Goal: Transaction & Acquisition: Book appointment/travel/reservation

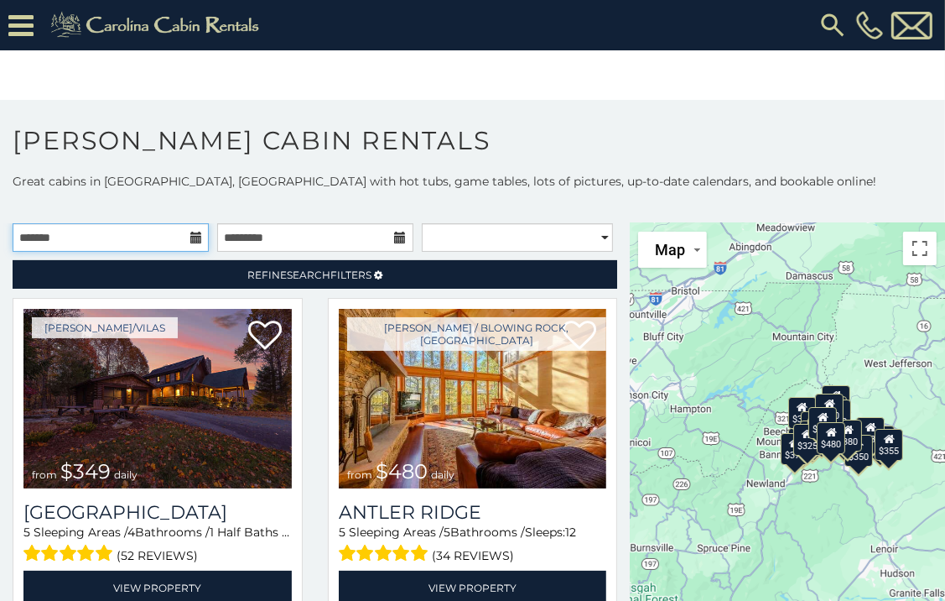
click at [149, 236] on input "text" at bounding box center [111, 237] width 196 height 29
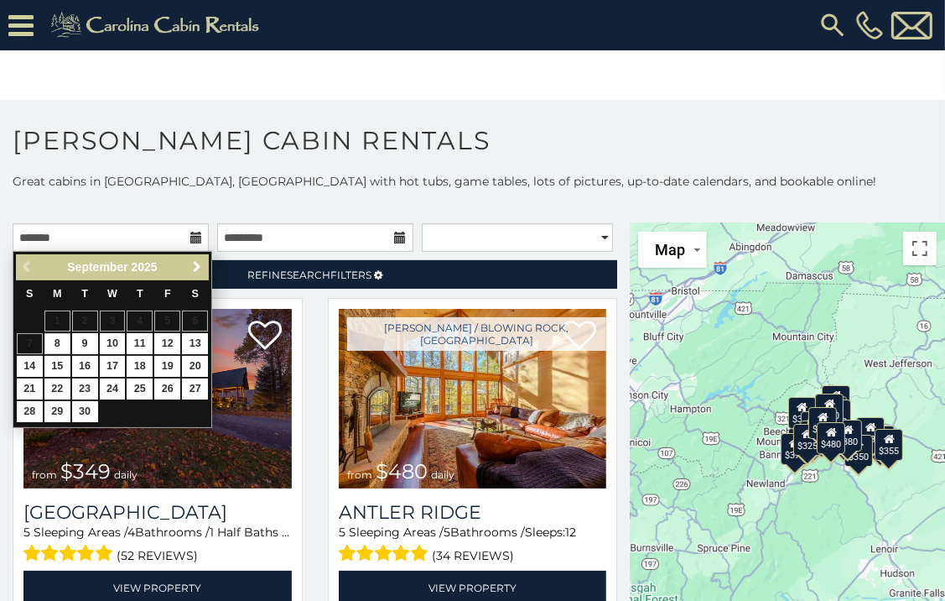
click at [195, 268] on span "Next" at bounding box center [196, 266] width 13 height 13
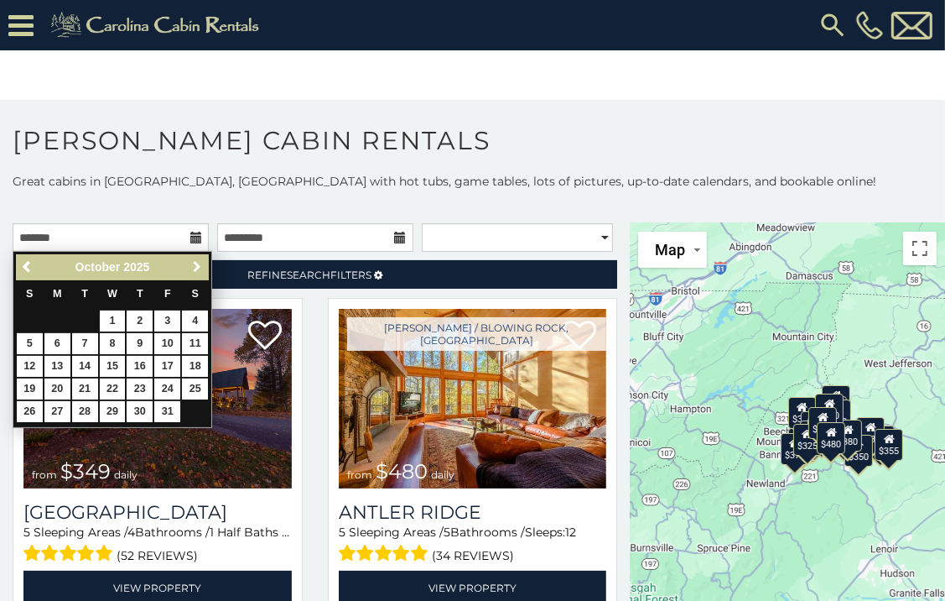
click at [195, 268] on span "Next" at bounding box center [196, 266] width 13 height 13
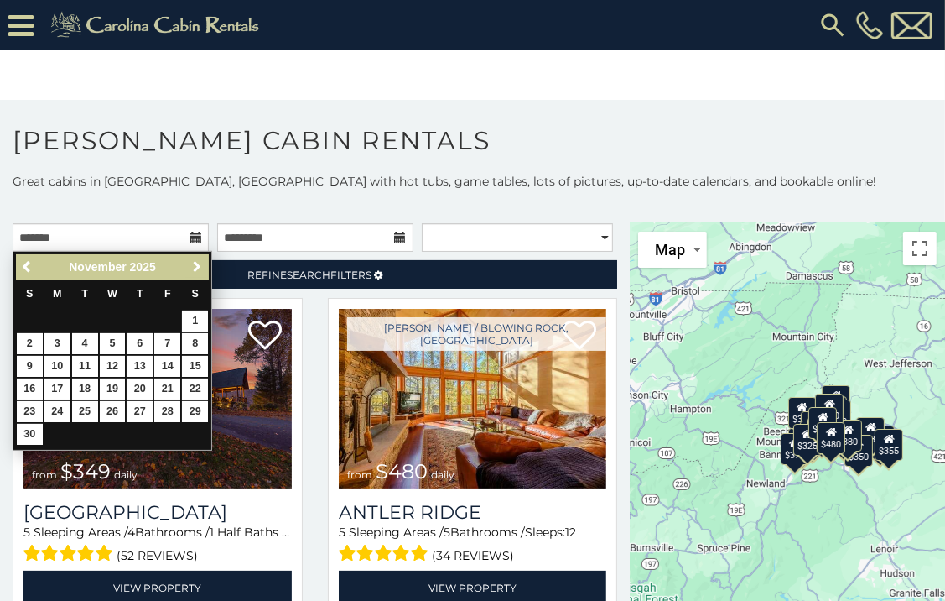
click at [195, 268] on span "Next" at bounding box center [196, 266] width 13 height 13
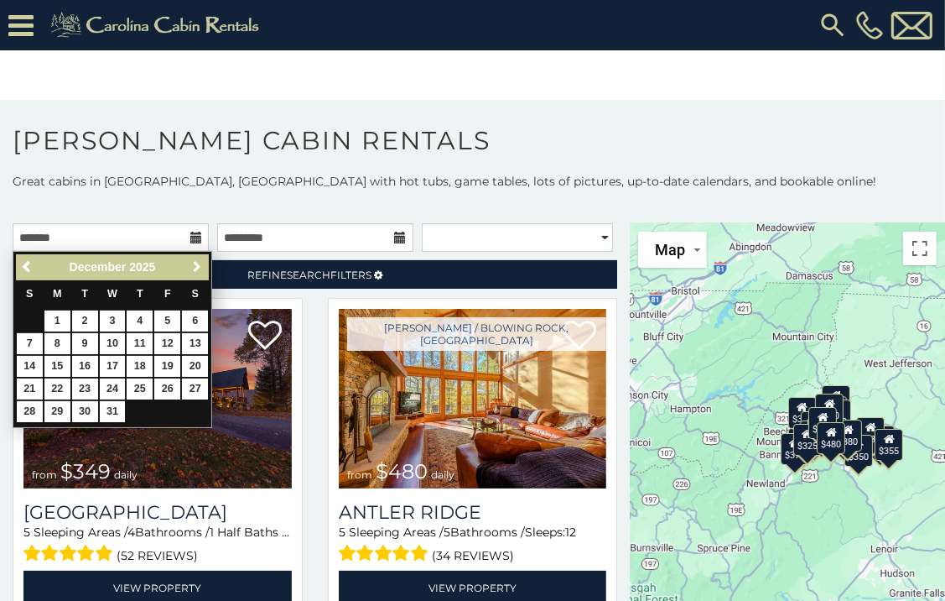
click at [195, 268] on span "Next" at bounding box center [196, 266] width 13 height 13
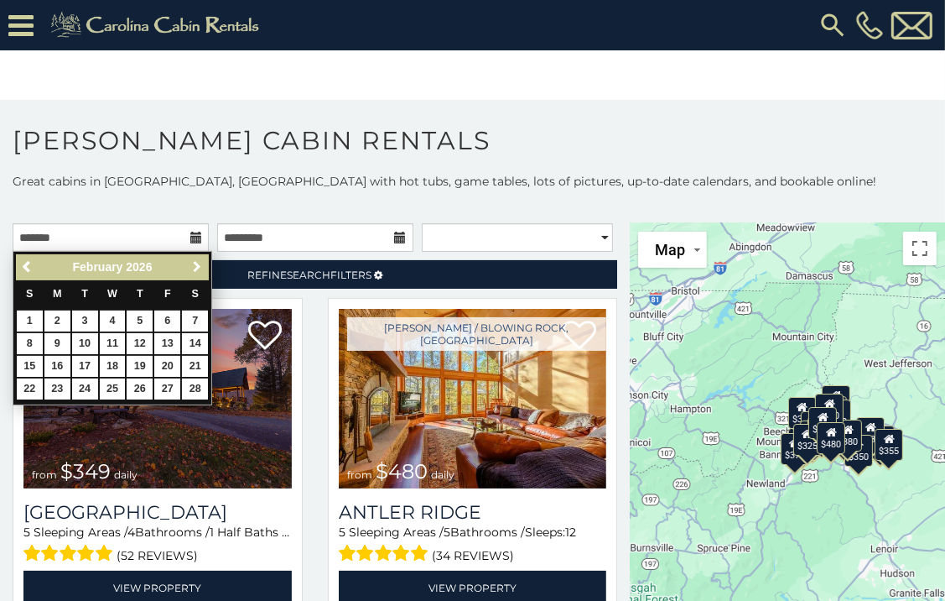
click at [195, 268] on span "Next" at bounding box center [196, 266] width 13 height 13
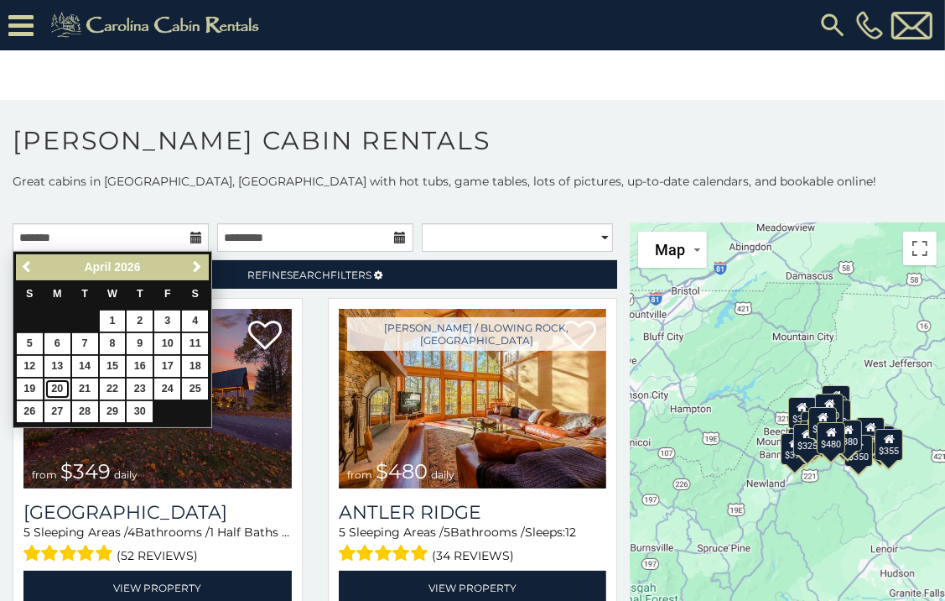
click at [58, 385] on link "20" at bounding box center [57, 388] width 26 height 21
type input "**********"
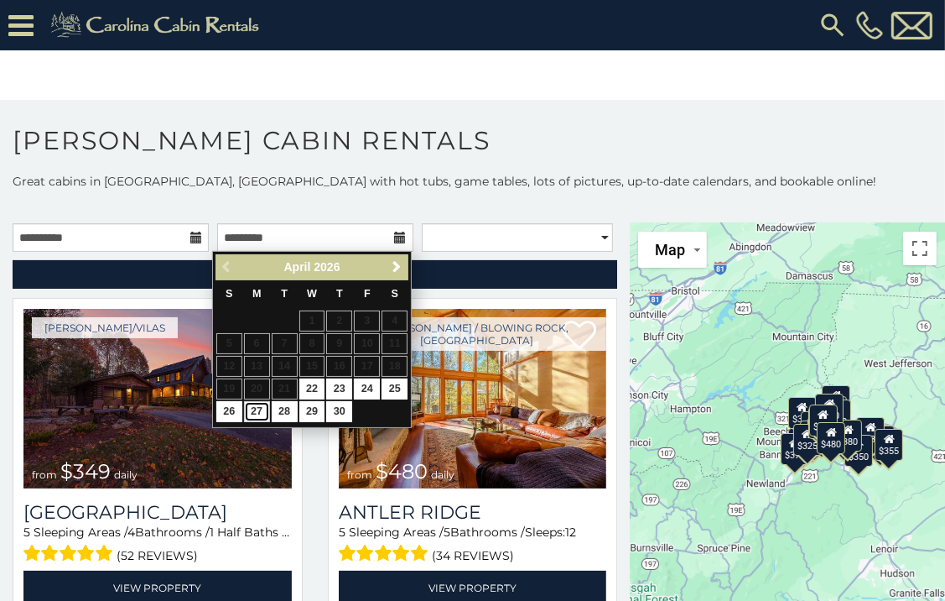
click at [252, 406] on link "27" at bounding box center [257, 411] width 26 height 21
type input "**********"
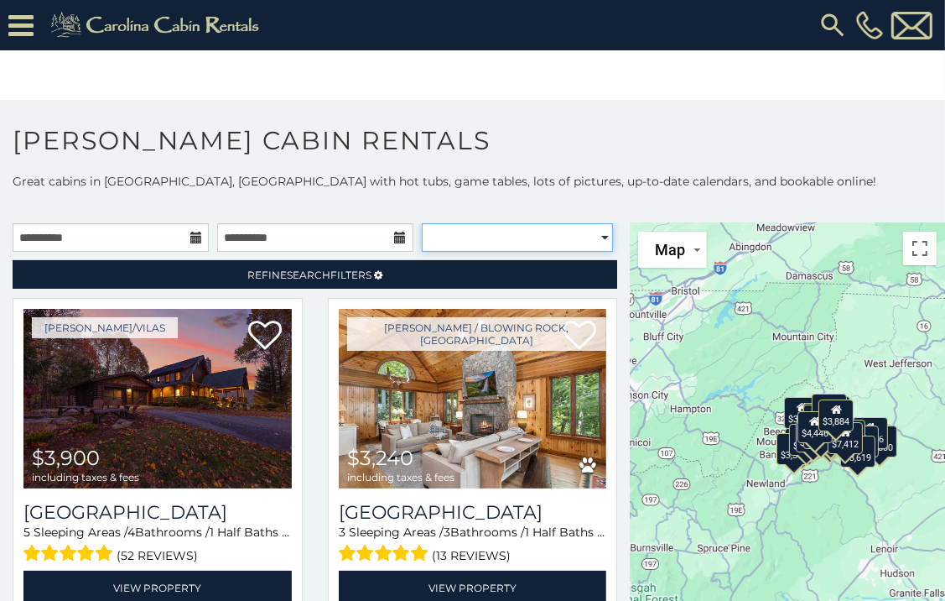
click at [589, 238] on select "**********" at bounding box center [517, 237] width 191 height 29
select select "**********"
click at [422, 223] on select "**********" at bounding box center [517, 237] width 191 height 29
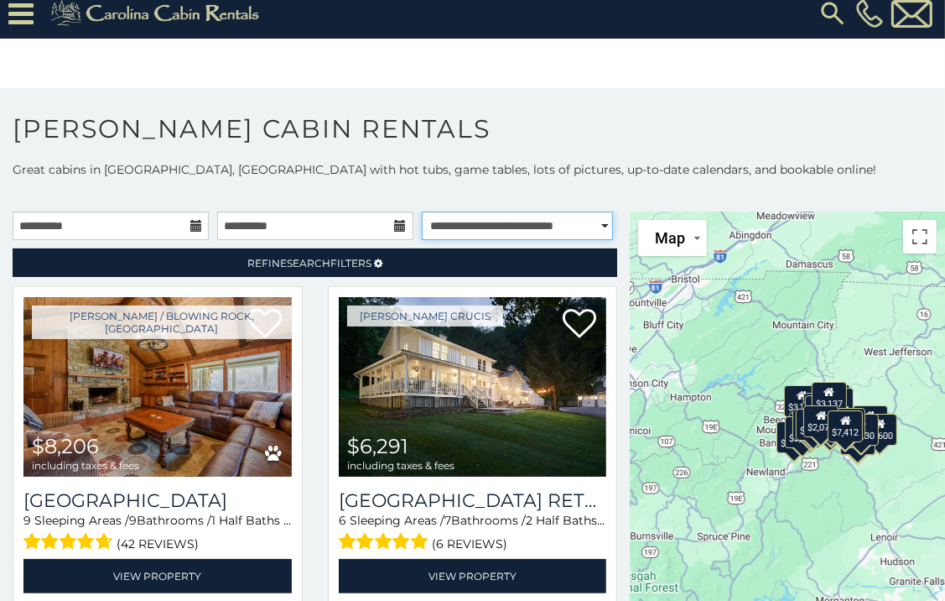
scroll to position [20, 0]
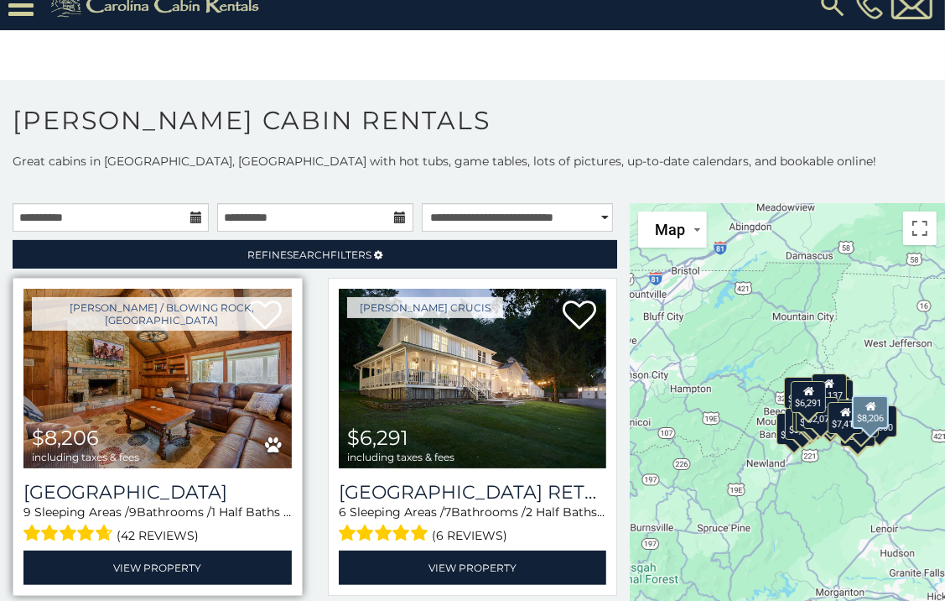
click at [107, 383] on img at bounding box center [157, 379] width 268 height 180
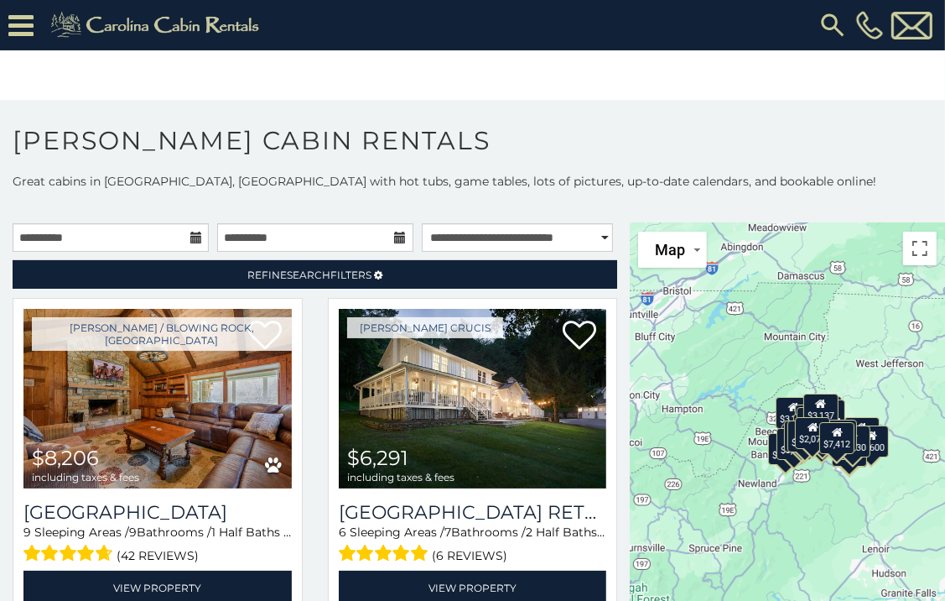
scroll to position [20, 0]
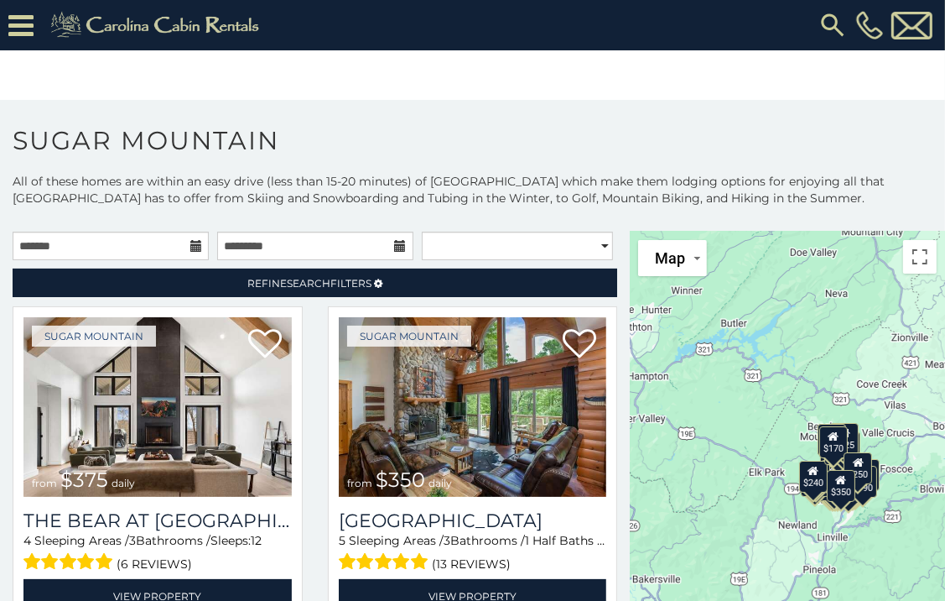
click at [191, 241] on icon at bounding box center [196, 246] width 12 height 12
click at [190, 247] on icon at bounding box center [196, 246] width 12 height 12
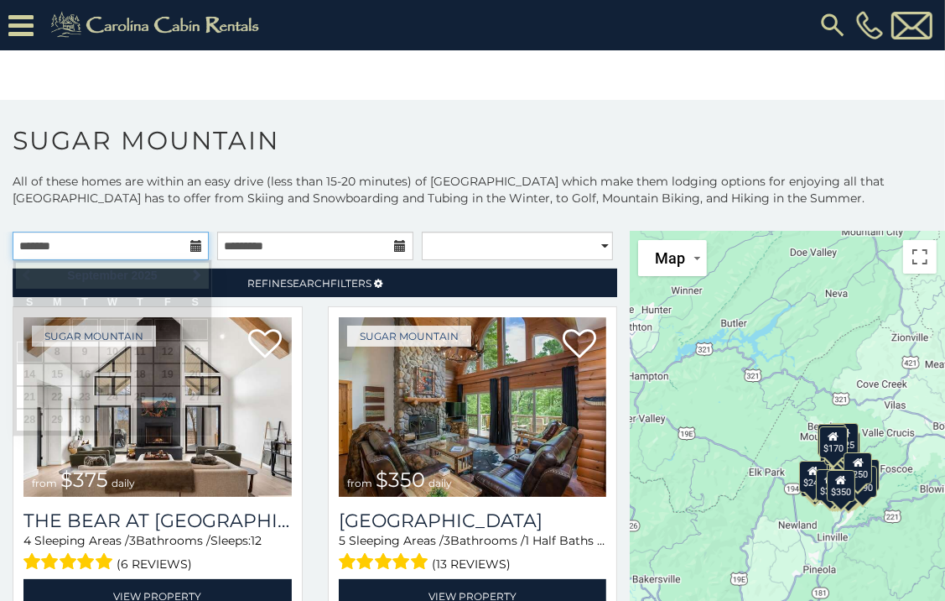
click at [133, 244] on input "text" at bounding box center [111, 246] width 196 height 29
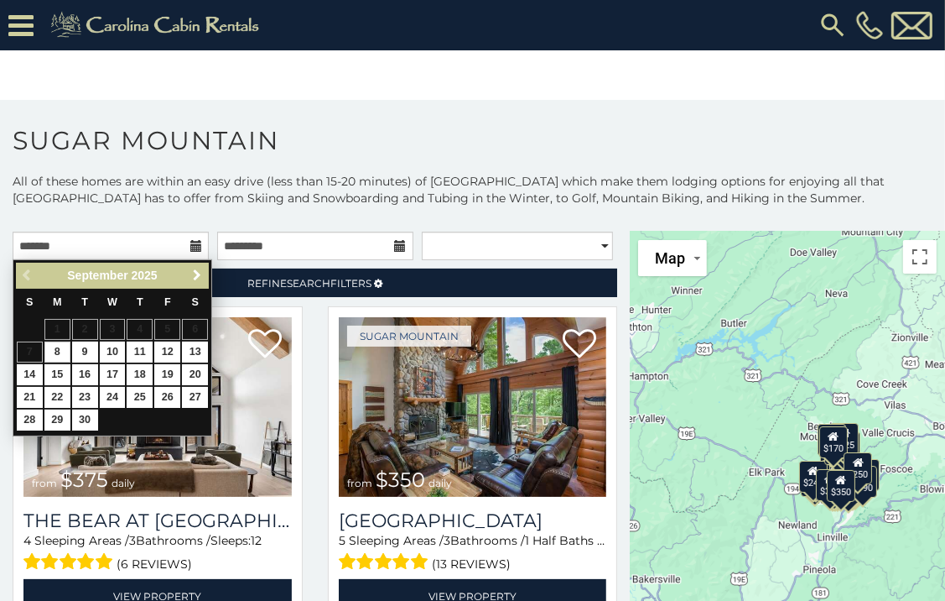
click at [195, 271] on span "Next" at bounding box center [196, 274] width 13 height 13
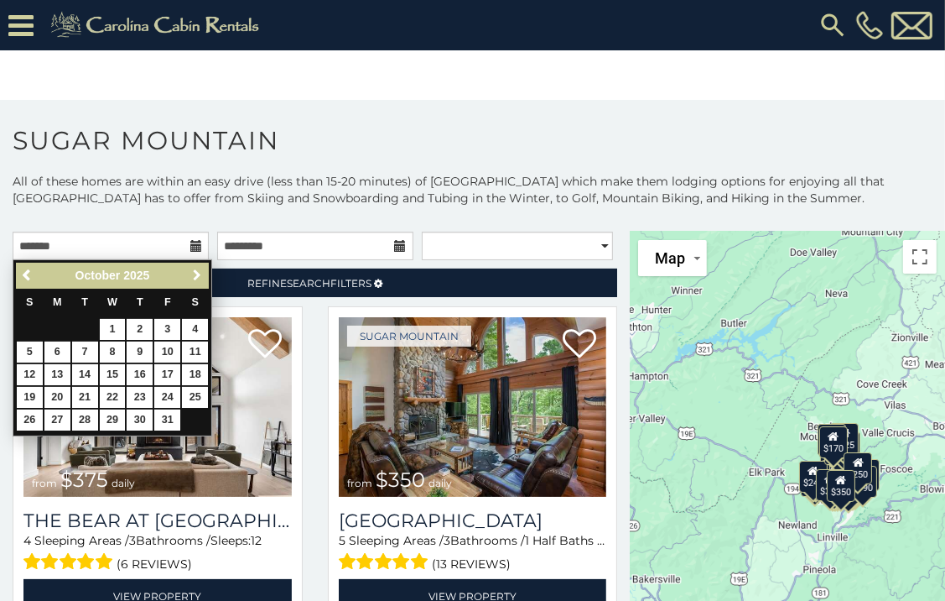
click at [195, 271] on span "Next" at bounding box center [196, 274] width 13 height 13
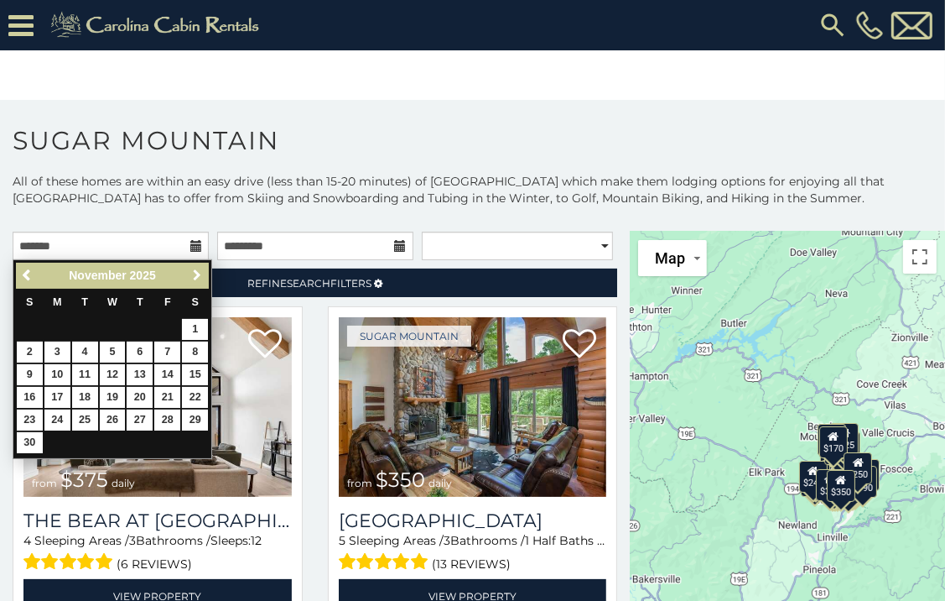
click at [195, 271] on span "Next" at bounding box center [196, 274] width 13 height 13
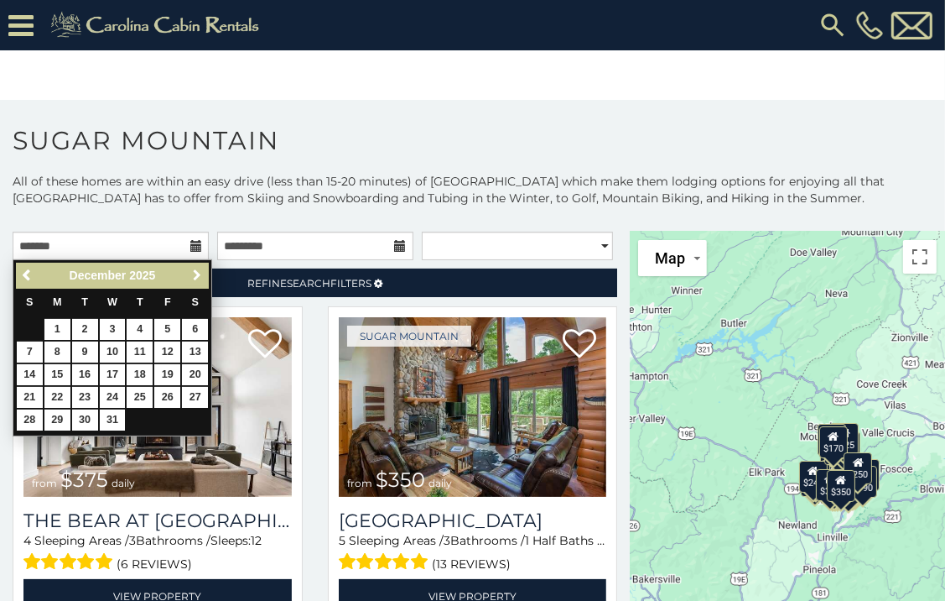
click at [195, 271] on span "Next" at bounding box center [196, 274] width 13 height 13
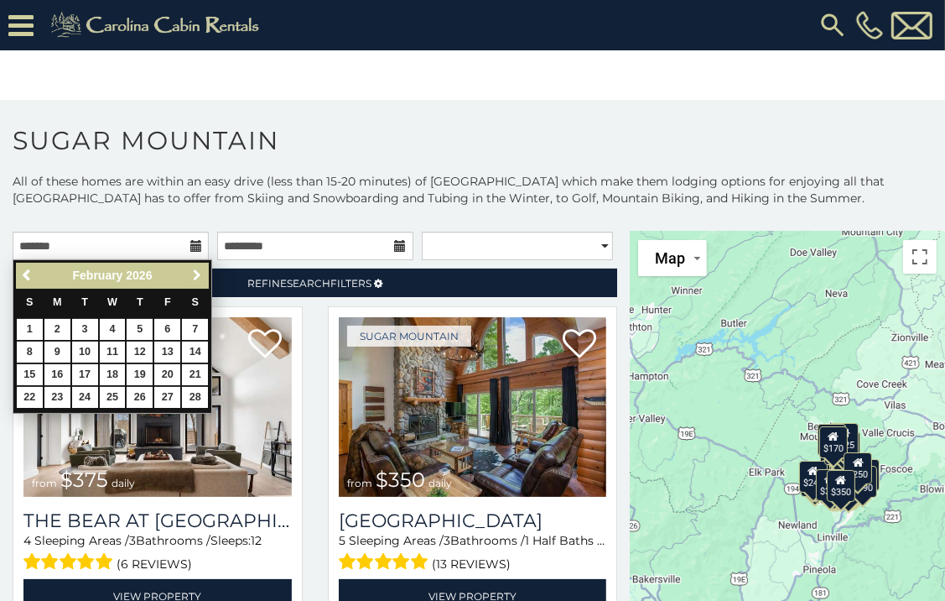
click at [195, 271] on span "Next" at bounding box center [196, 274] width 13 height 13
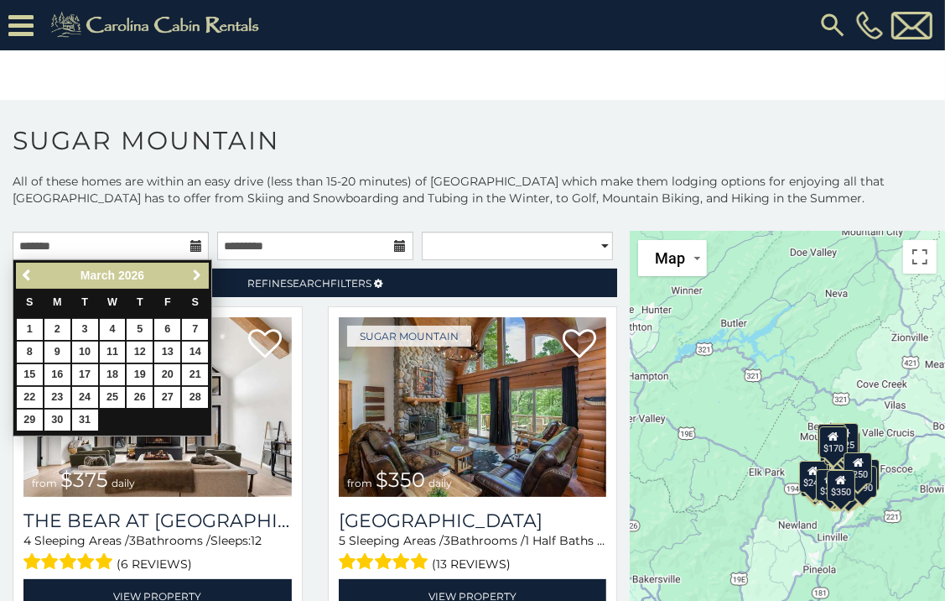
click at [195, 271] on span "Next" at bounding box center [196, 274] width 13 height 13
click at [56, 393] on link "20" at bounding box center [57, 397] width 26 height 21
type input "**********"
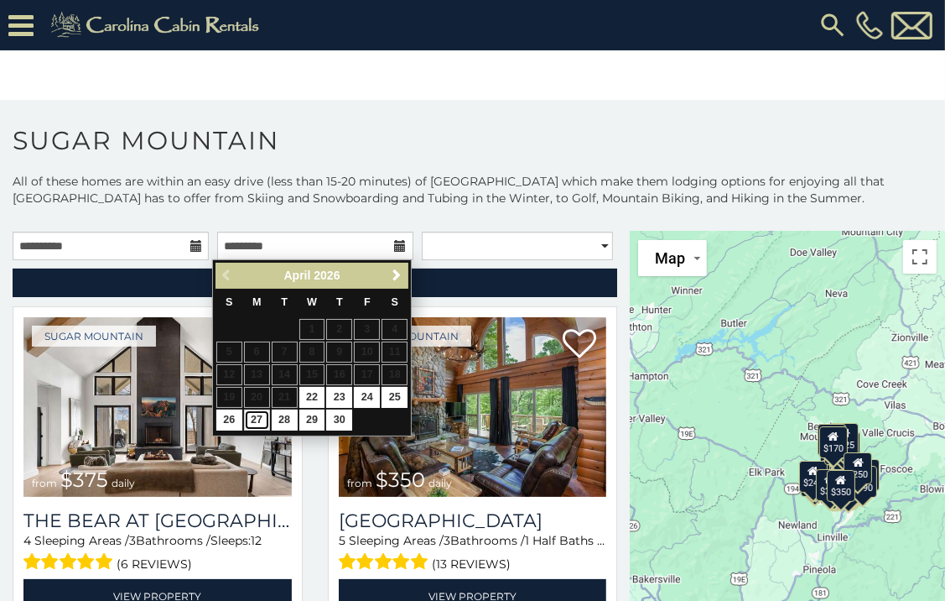
click at [255, 417] on link "27" at bounding box center [257, 419] width 26 height 21
type input "**********"
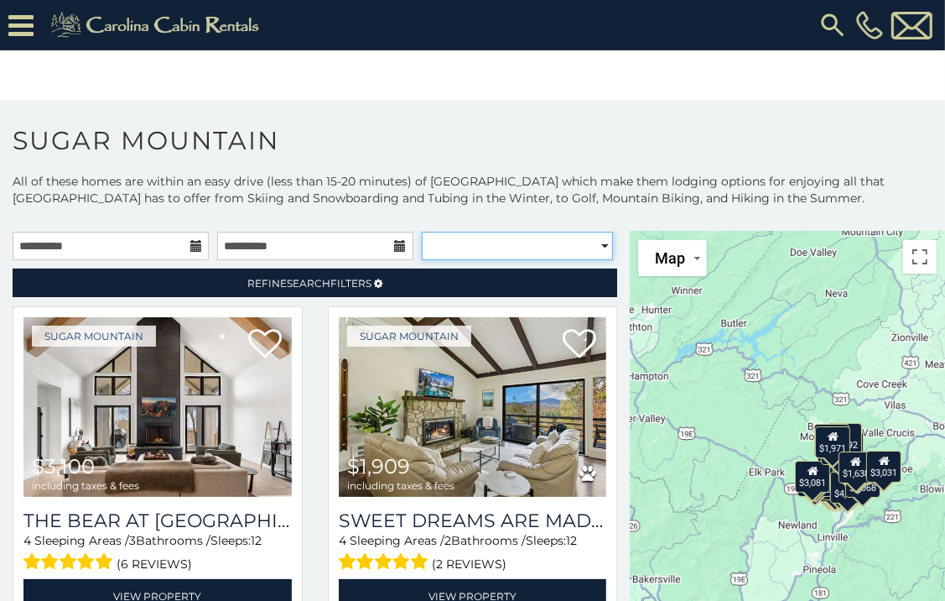
click at [594, 244] on select "**********" at bounding box center [517, 246] width 191 height 29
select select "**********"
click at [422, 232] on select "**********" at bounding box center [517, 246] width 191 height 29
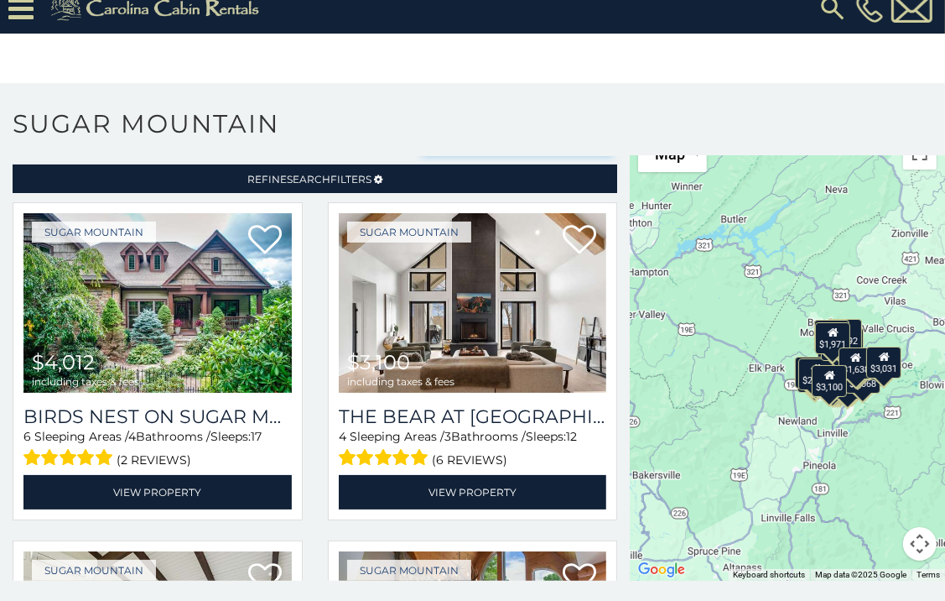
scroll to position [20, 0]
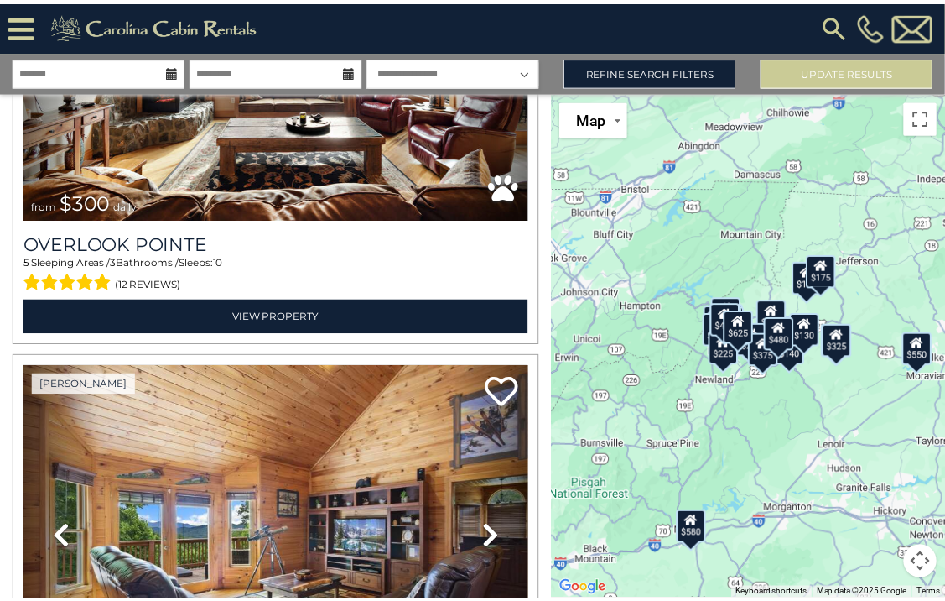
scroll to position [2371, 0]
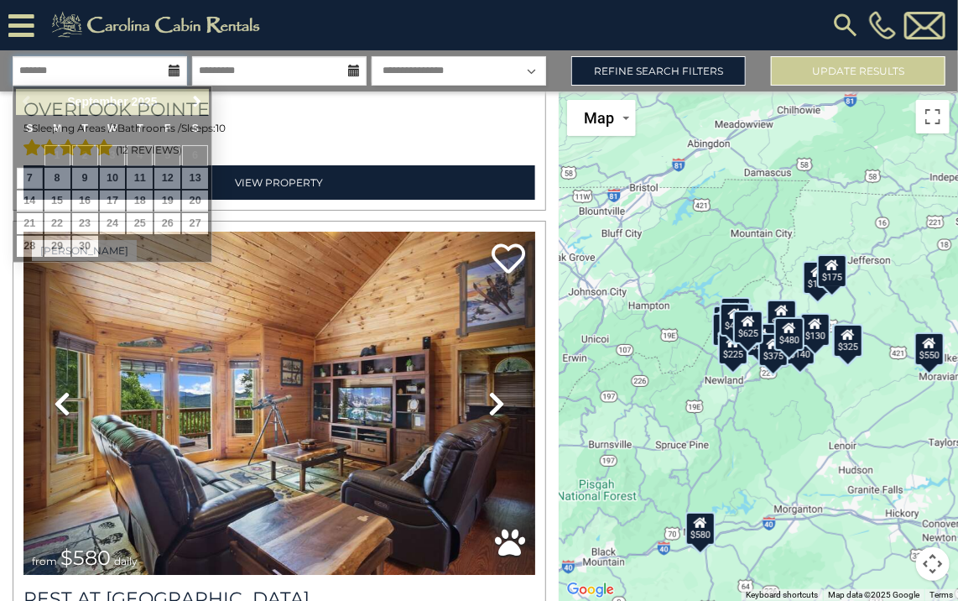
click at [138, 70] on input "text" at bounding box center [100, 70] width 174 height 29
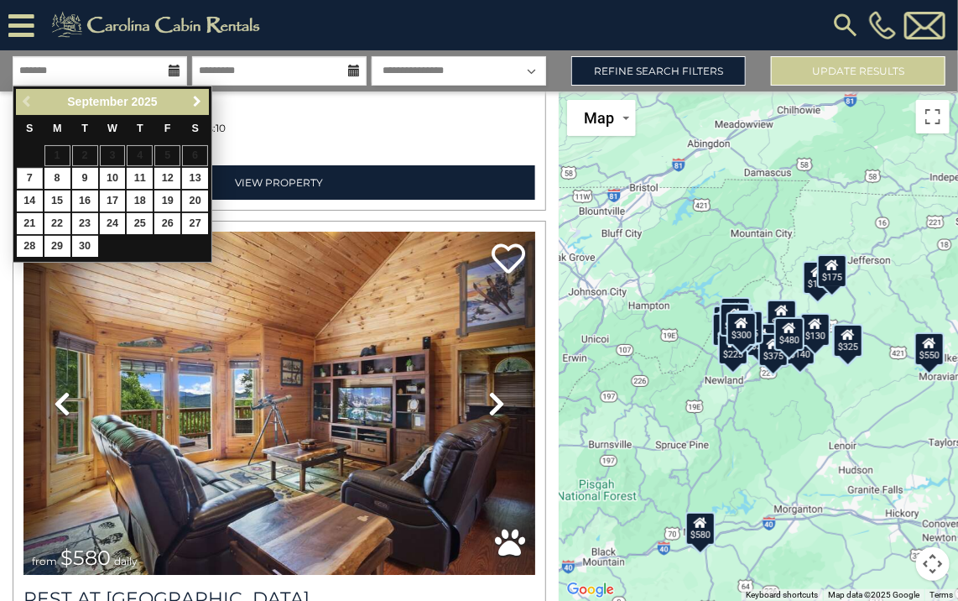
click at [198, 97] on span "Next" at bounding box center [196, 101] width 13 height 13
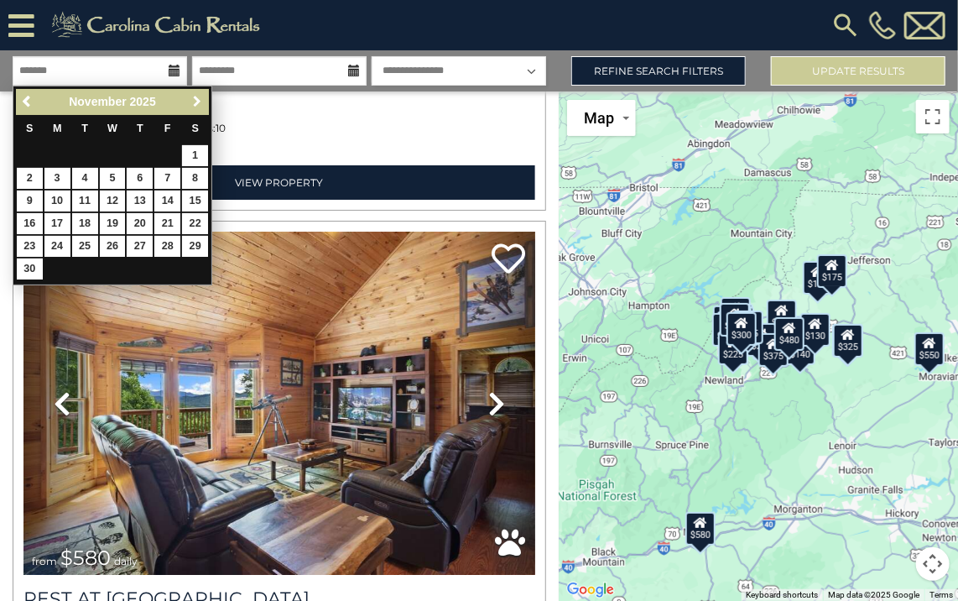
click at [198, 97] on span "Next" at bounding box center [196, 101] width 13 height 13
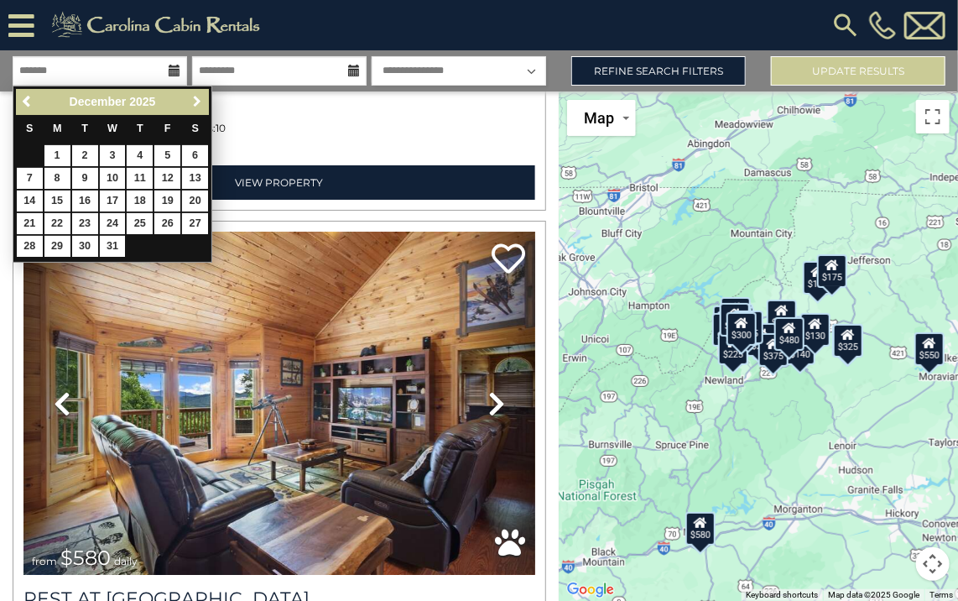
click at [198, 97] on span "Next" at bounding box center [196, 101] width 13 height 13
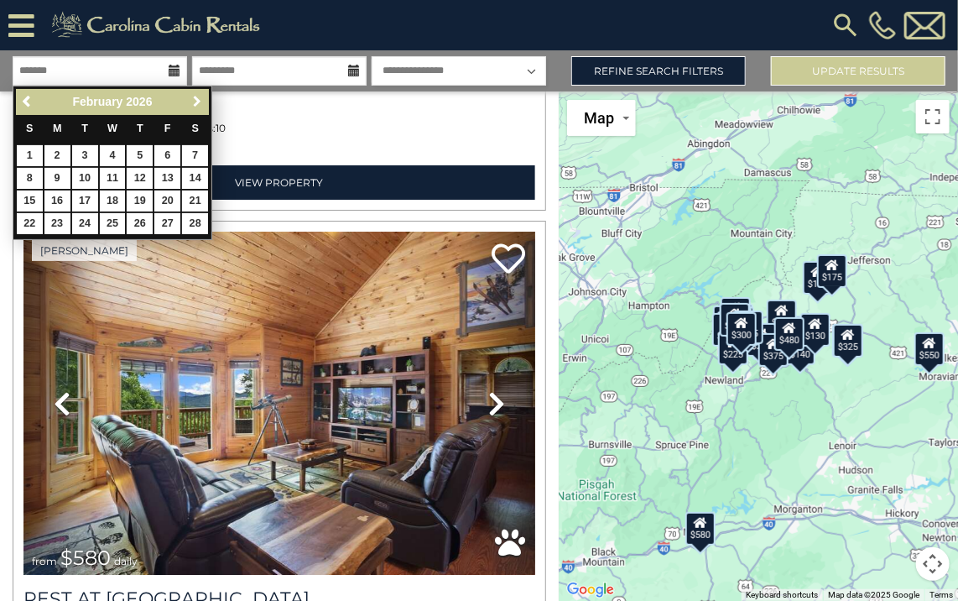
click at [198, 97] on span "Next" at bounding box center [196, 101] width 13 height 13
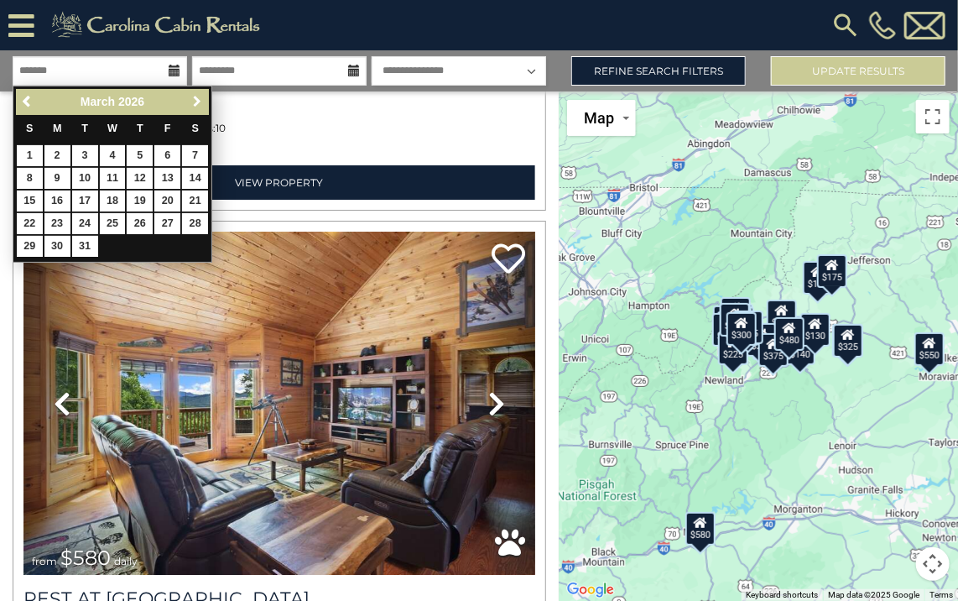
click at [198, 97] on span "Next" at bounding box center [196, 101] width 13 height 13
click at [53, 218] on link "20" at bounding box center [57, 223] width 26 height 21
type input "*******"
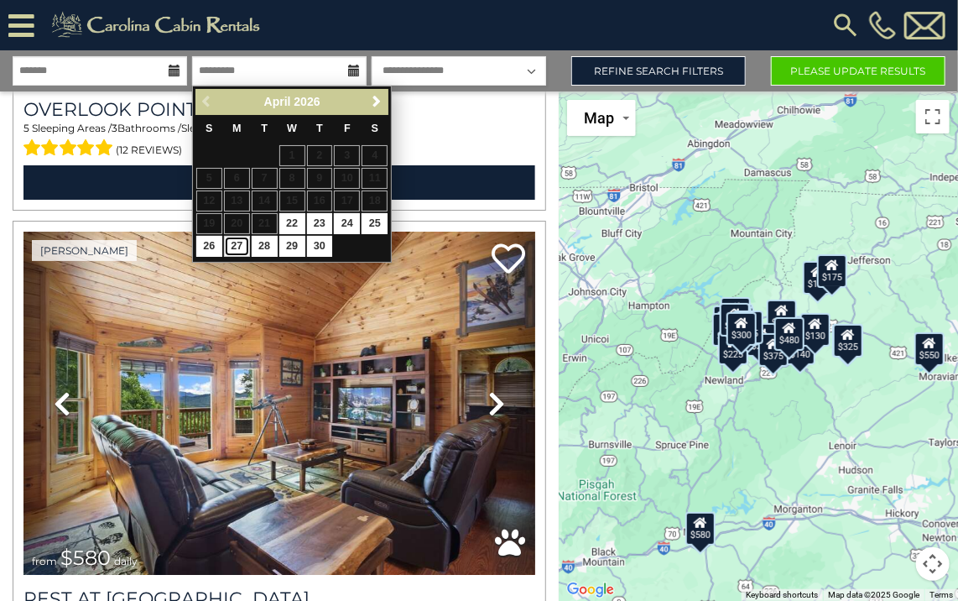
click at [235, 245] on link "27" at bounding box center [237, 246] width 26 height 21
type input "*******"
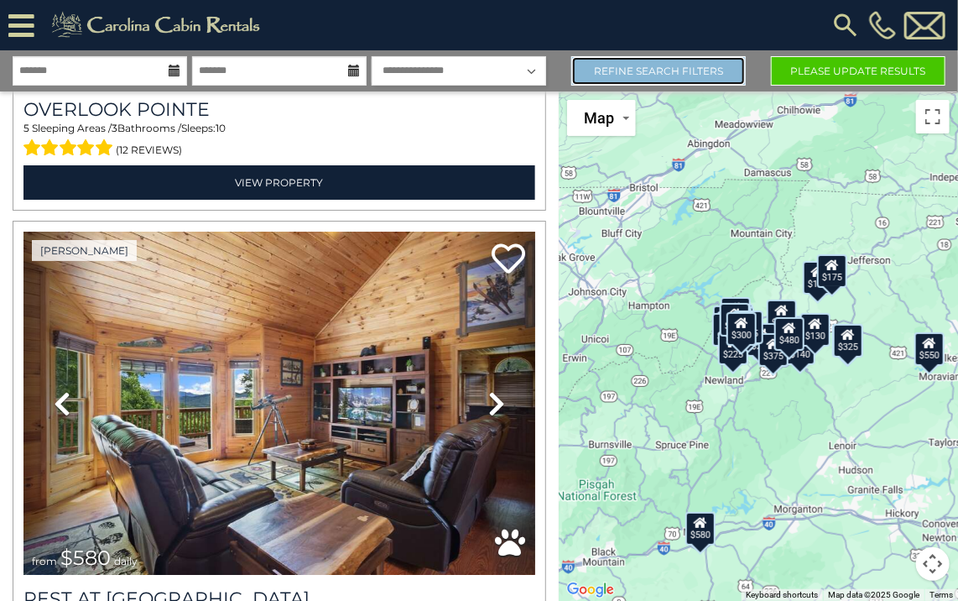
click at [674, 66] on link "Refine Search Filters" at bounding box center [658, 70] width 174 height 29
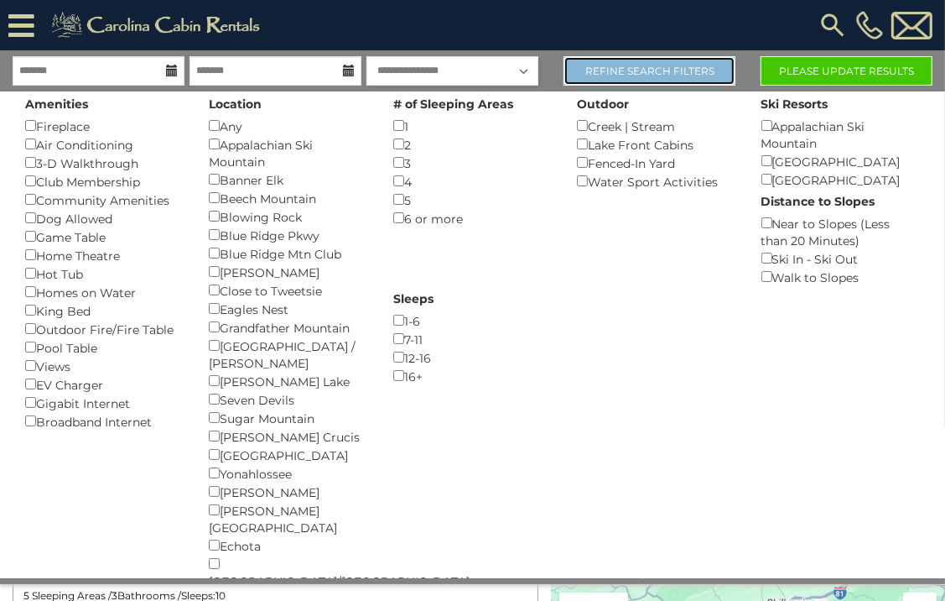
scroll to position [2345, 0]
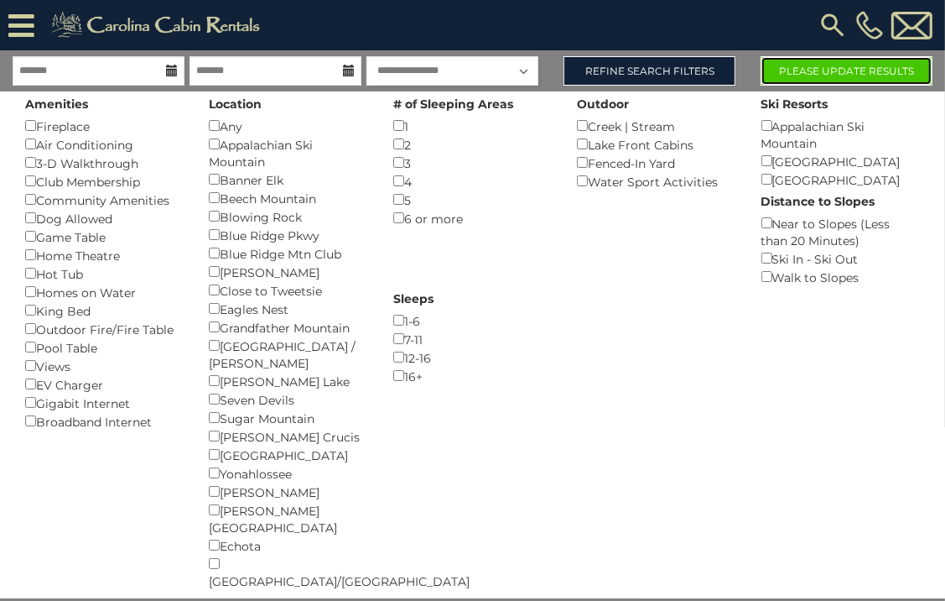
click at [869, 70] on button "Please Update Results" at bounding box center [847, 70] width 172 height 29
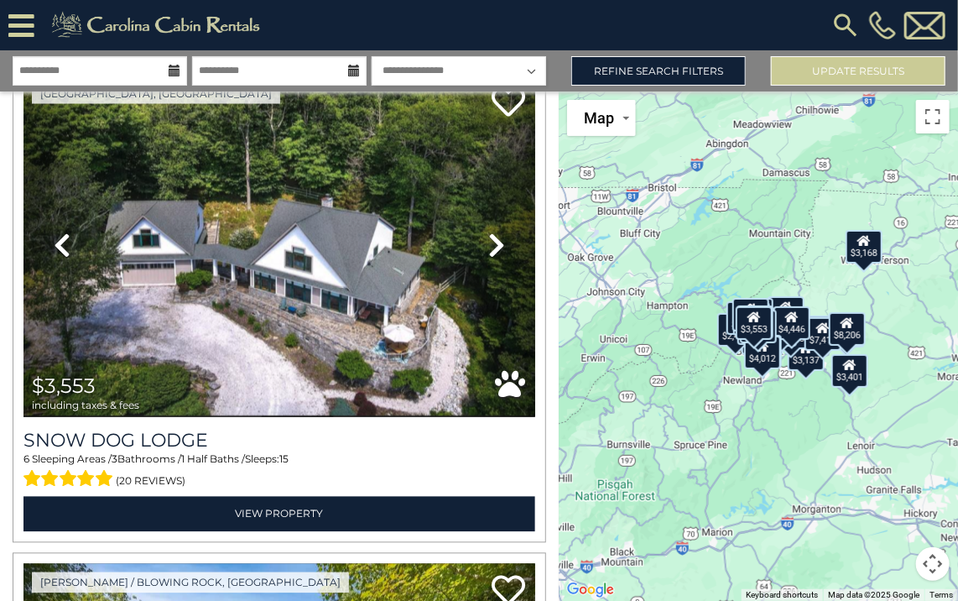
scroll to position [3061, 0]
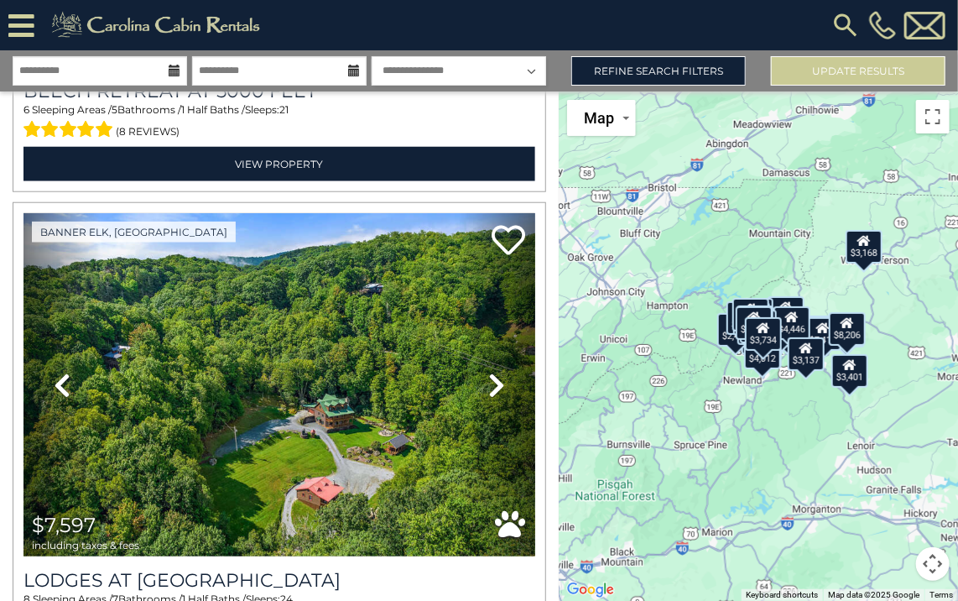
scroll to position [7803, 0]
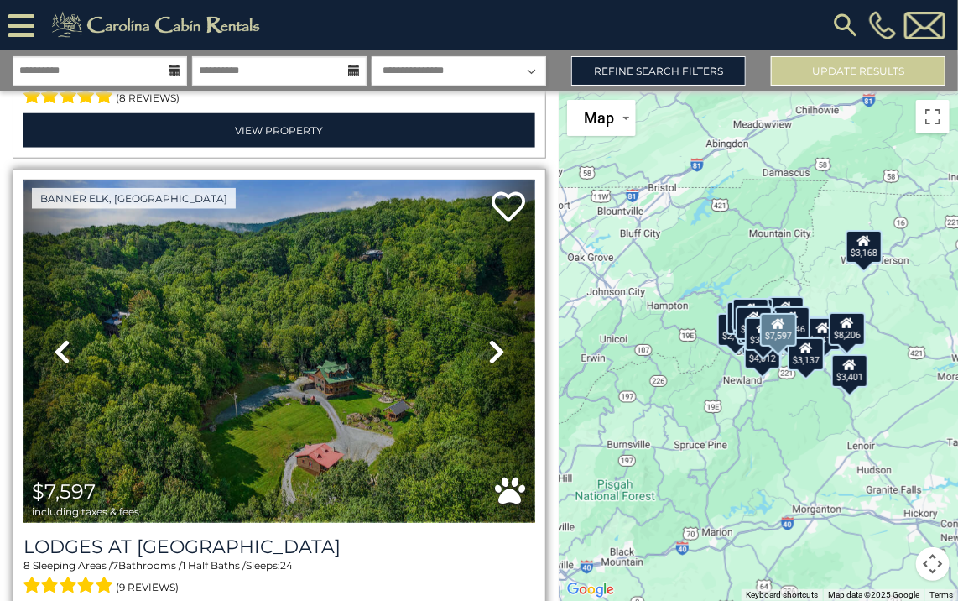
click at [215, 324] on img at bounding box center [279, 351] width 512 height 343
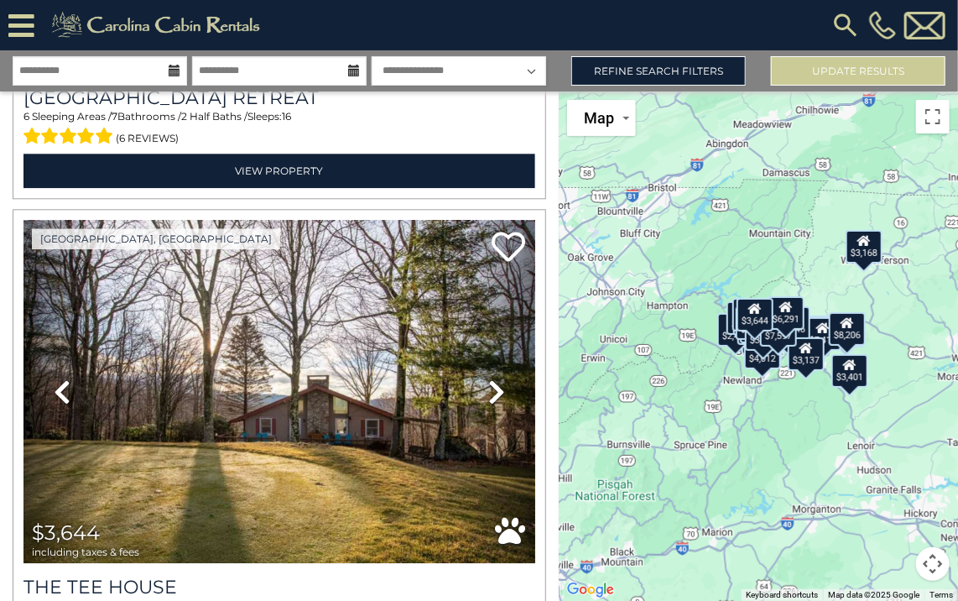
scroll to position [9187, 0]
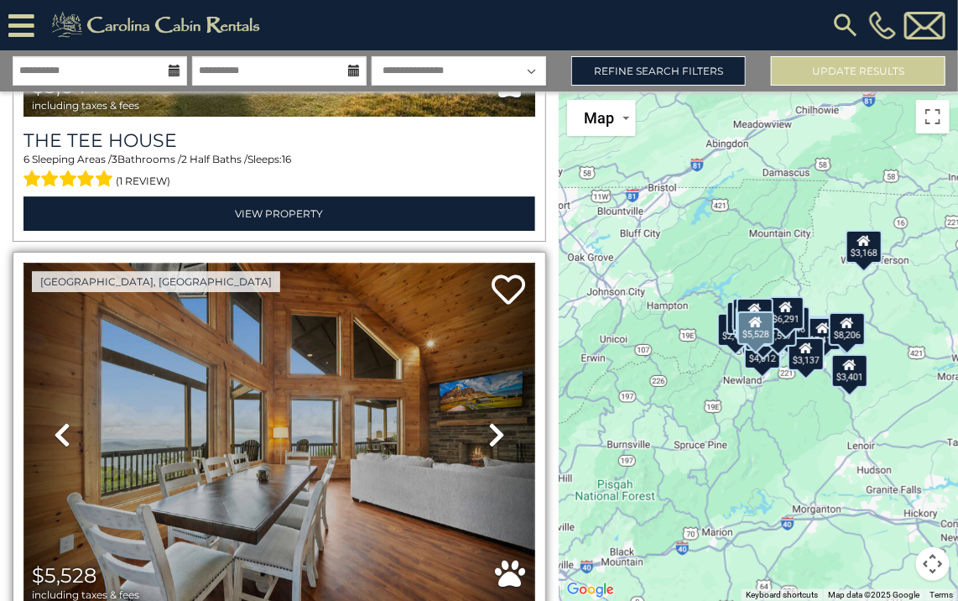
click at [260, 322] on img at bounding box center [279, 434] width 512 height 343
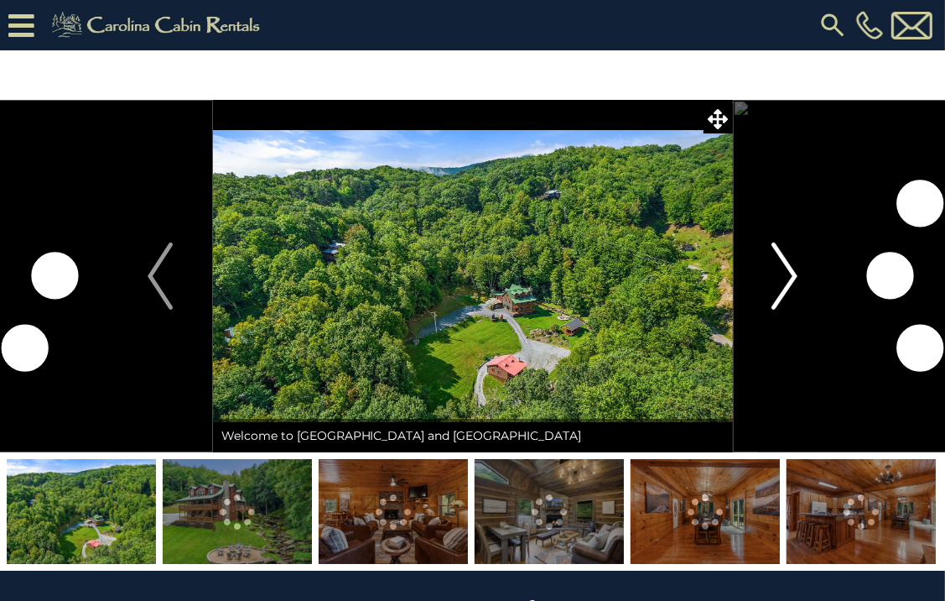
click at [784, 266] on img "Next" at bounding box center [785, 275] width 25 height 67
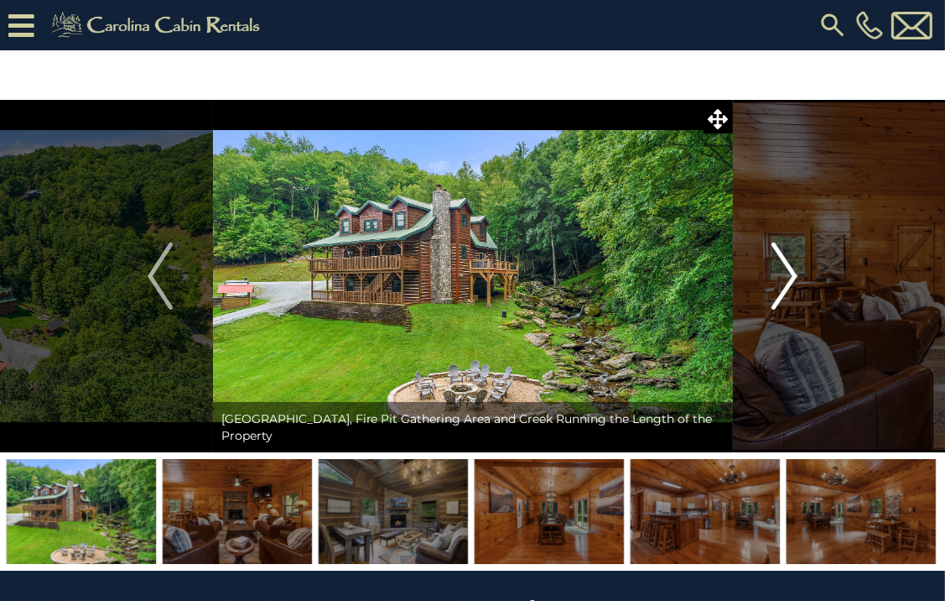
click at [789, 273] on img "Next" at bounding box center [785, 275] width 25 height 67
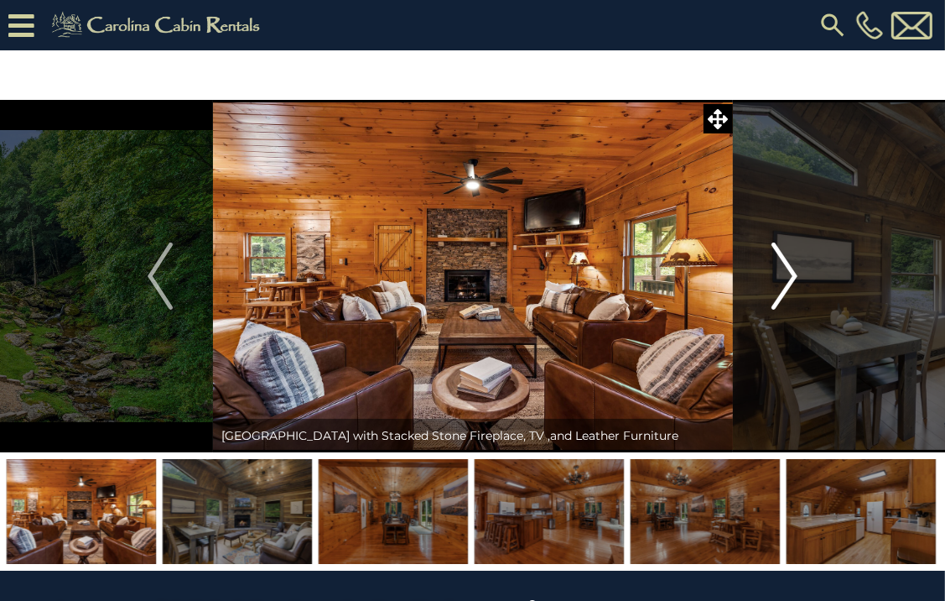
click at [789, 273] on img "Next" at bounding box center [785, 275] width 25 height 67
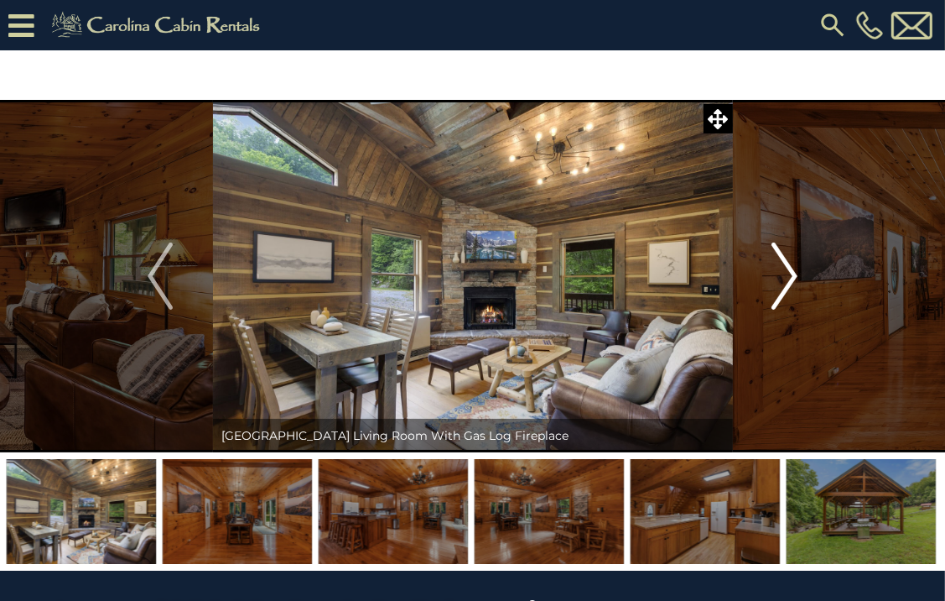
click at [789, 273] on img "Next" at bounding box center [785, 275] width 25 height 67
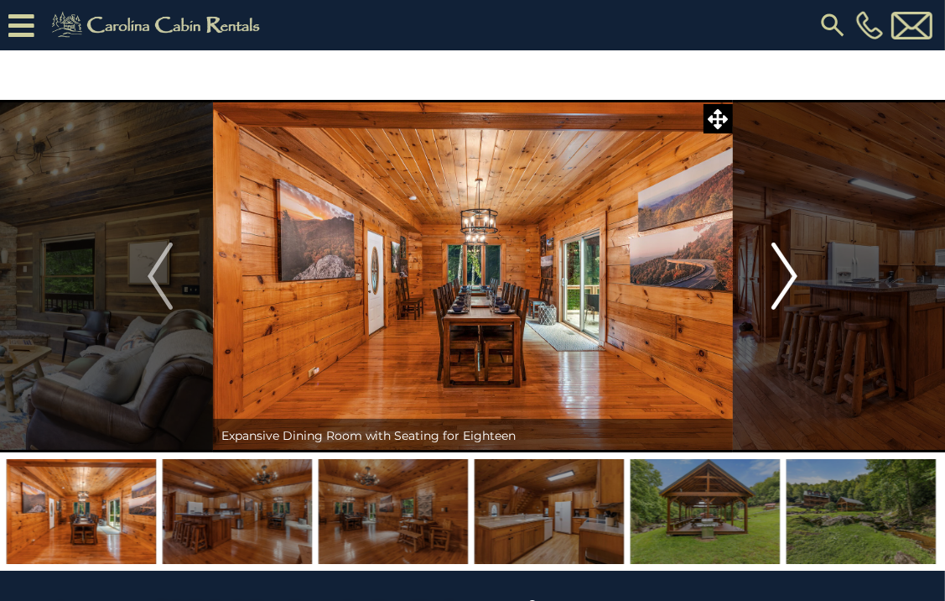
click at [789, 273] on img "Next" at bounding box center [785, 275] width 25 height 67
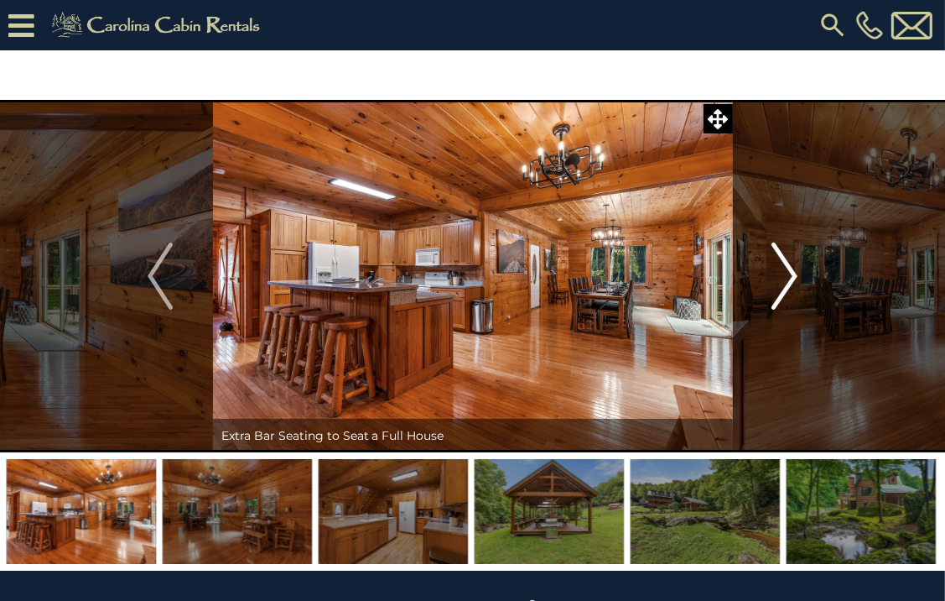
click at [789, 273] on img "Next" at bounding box center [785, 275] width 25 height 67
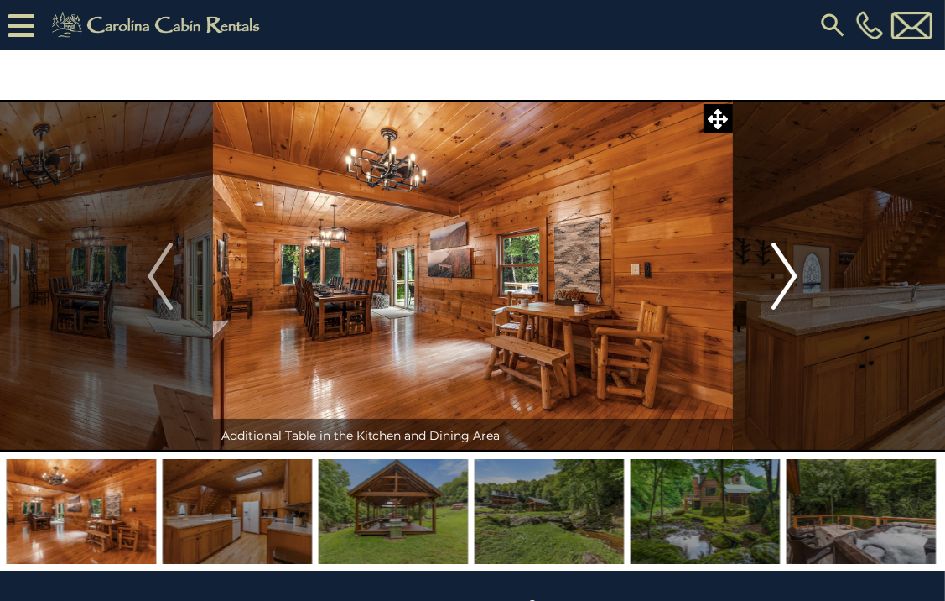
click at [789, 273] on img "Next" at bounding box center [785, 275] width 25 height 67
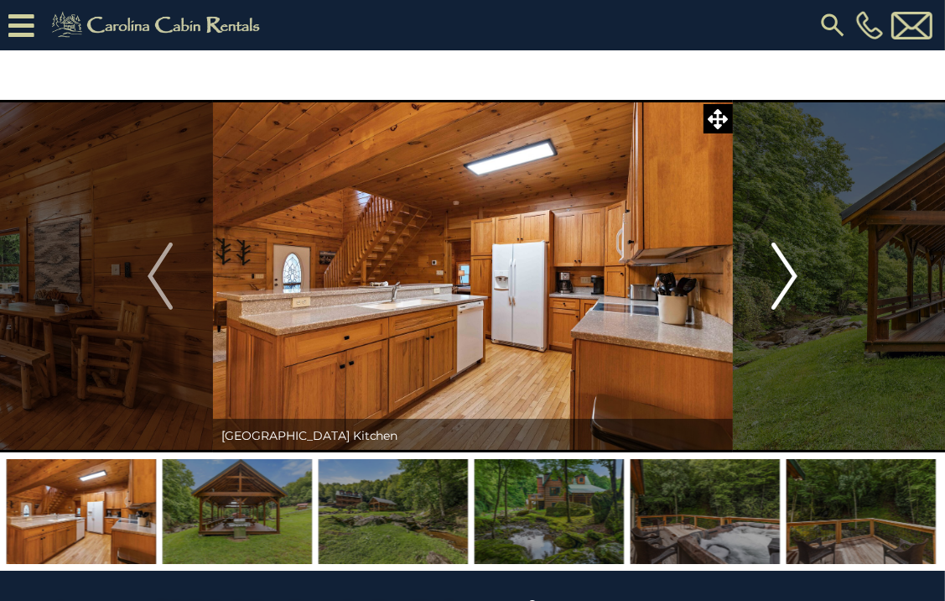
click at [789, 273] on img "Next" at bounding box center [785, 275] width 25 height 67
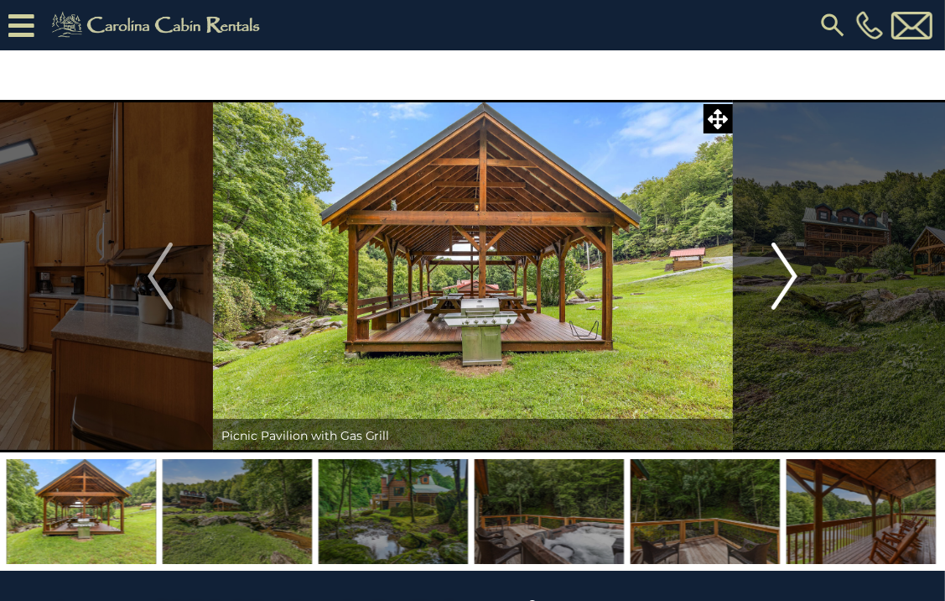
click at [789, 273] on img "Next" at bounding box center [785, 275] width 25 height 67
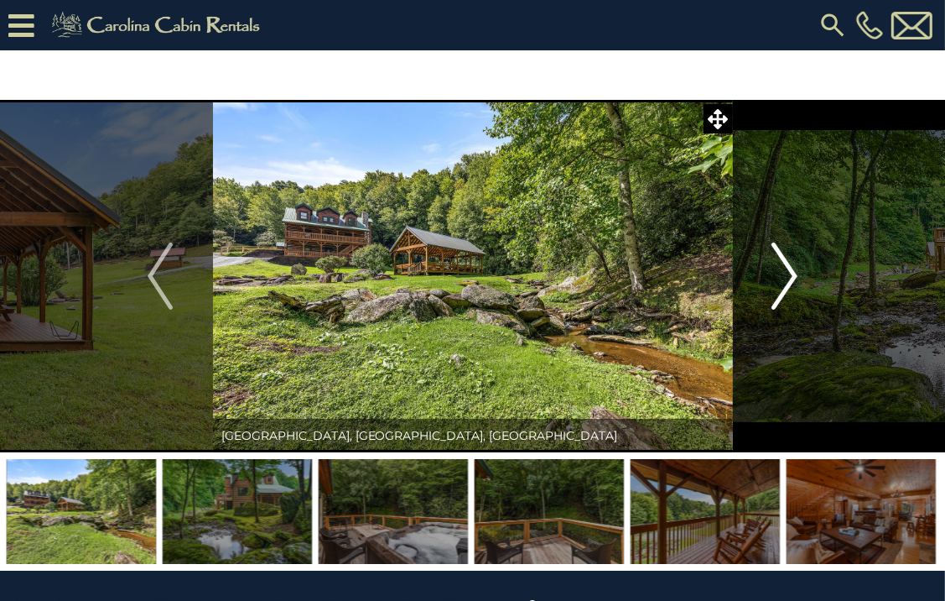
click at [789, 273] on img "Next" at bounding box center [785, 275] width 25 height 67
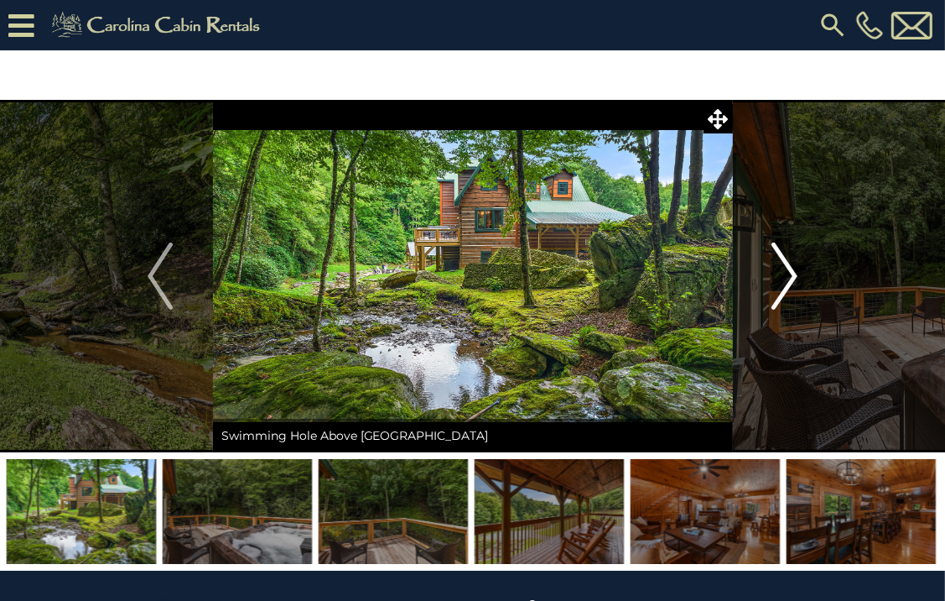
click at [789, 273] on img "Next" at bounding box center [785, 275] width 25 height 67
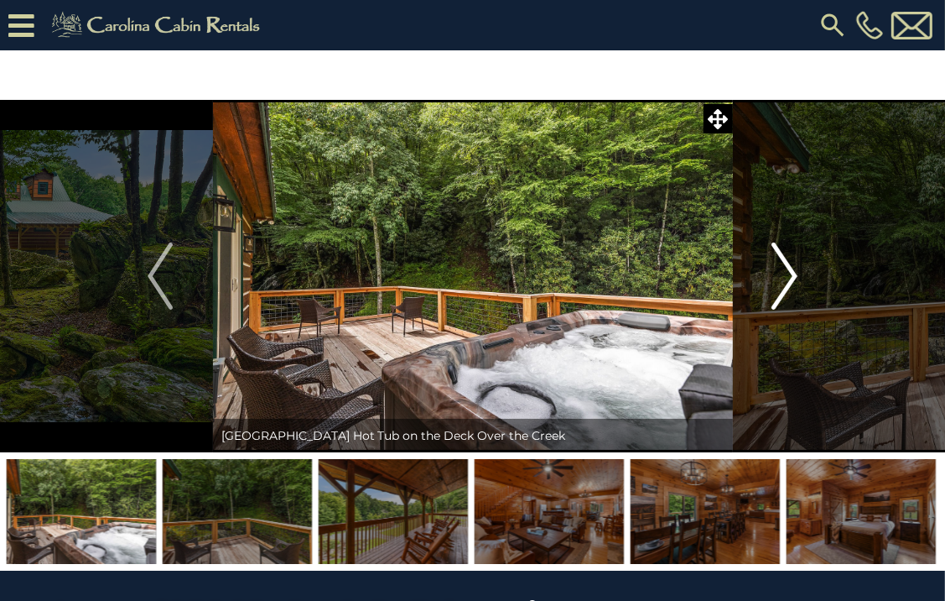
click at [789, 273] on img "Next" at bounding box center [785, 275] width 25 height 67
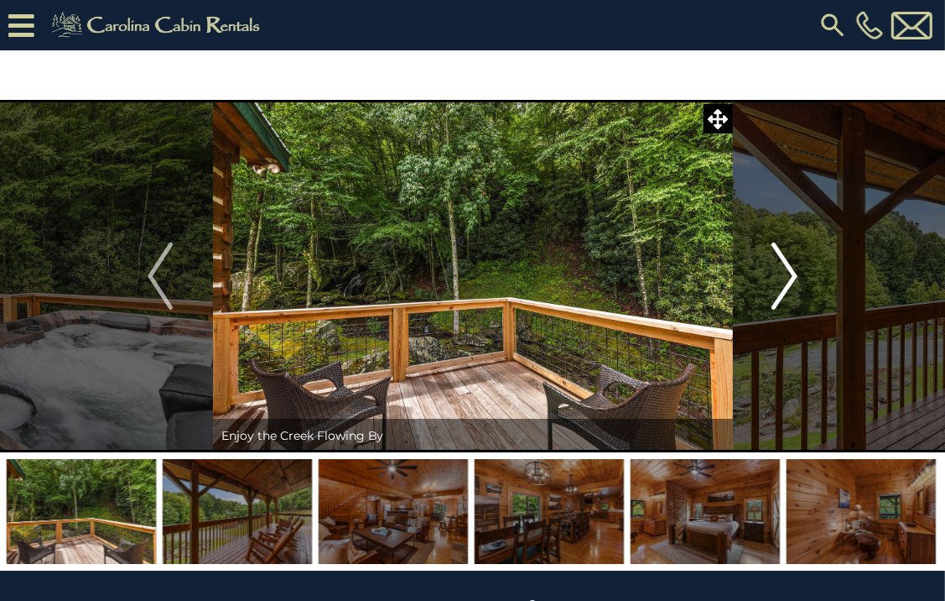
click at [789, 273] on img "Next" at bounding box center [785, 275] width 25 height 67
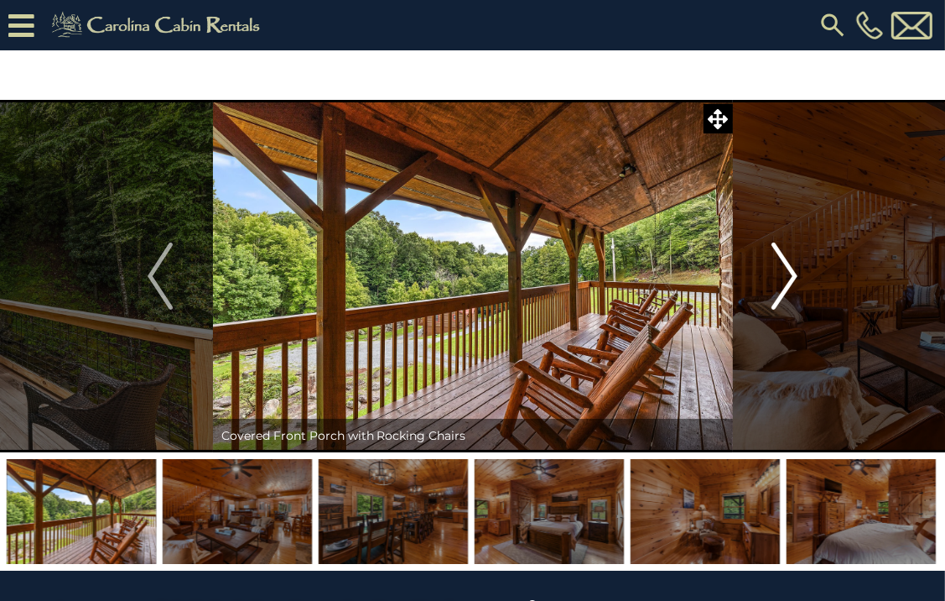
click at [789, 273] on img "Next" at bounding box center [785, 275] width 25 height 67
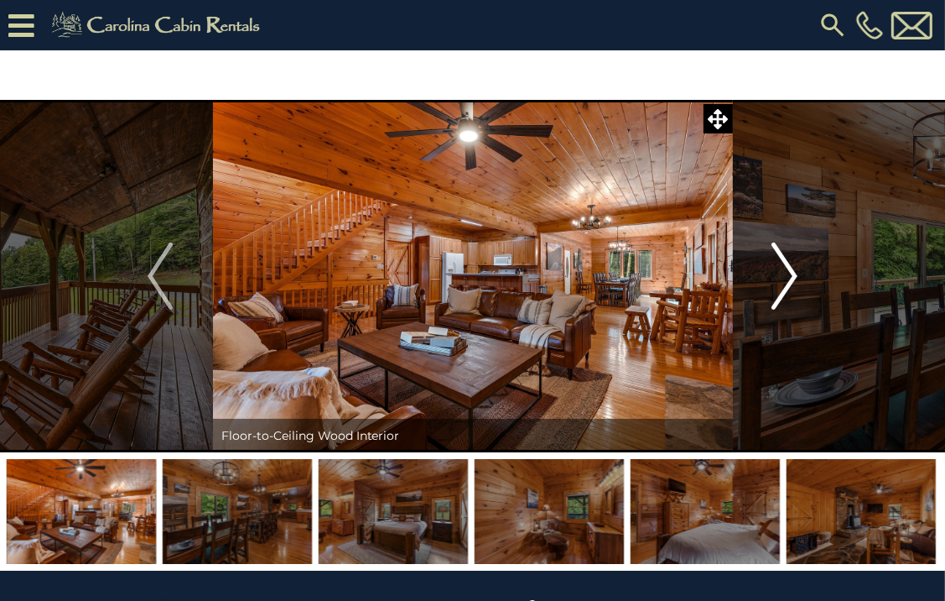
click at [789, 273] on img "Next" at bounding box center [785, 275] width 25 height 67
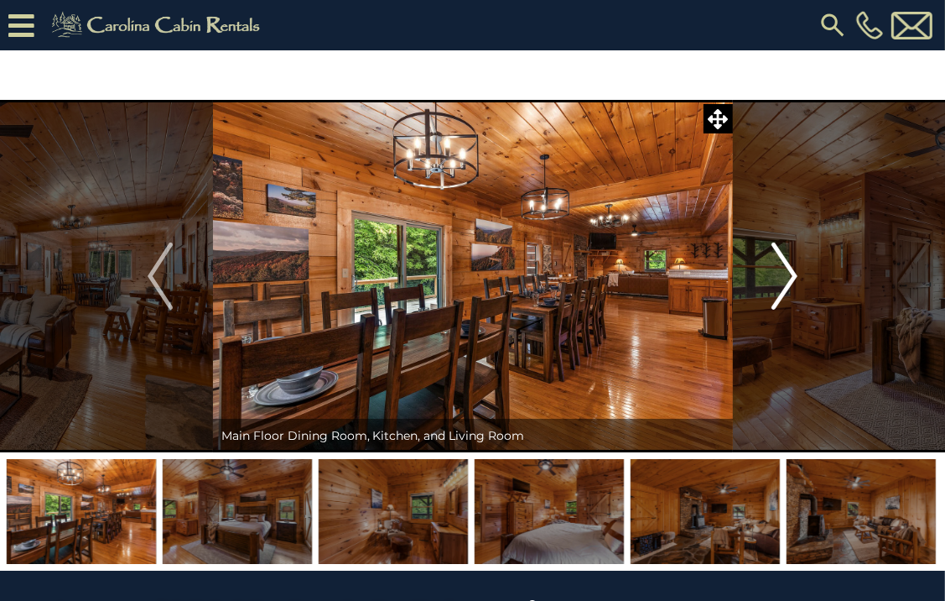
click at [789, 273] on img "Next" at bounding box center [785, 275] width 25 height 67
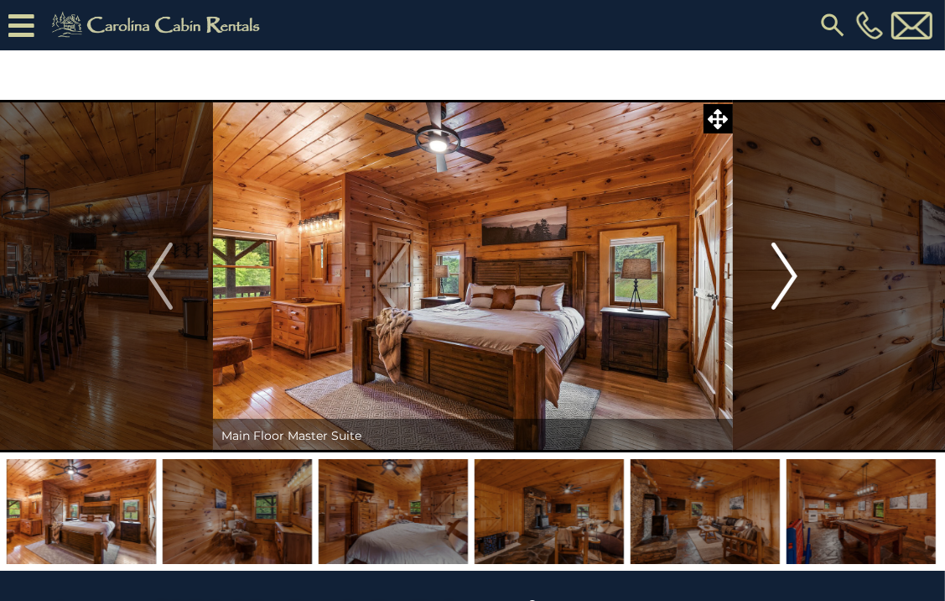
click at [789, 273] on img "Next" at bounding box center [785, 275] width 25 height 67
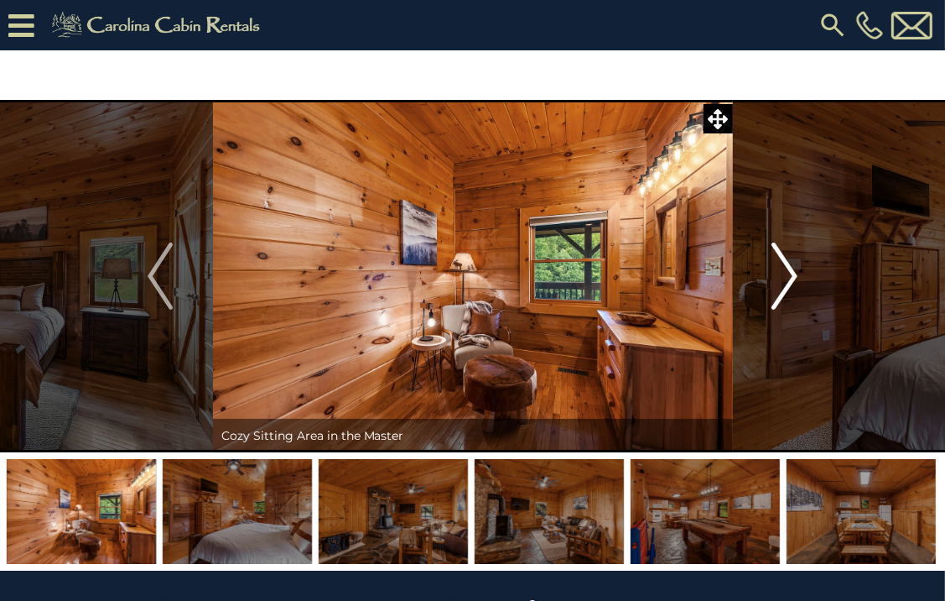
click at [789, 273] on img "Next" at bounding box center [785, 275] width 25 height 67
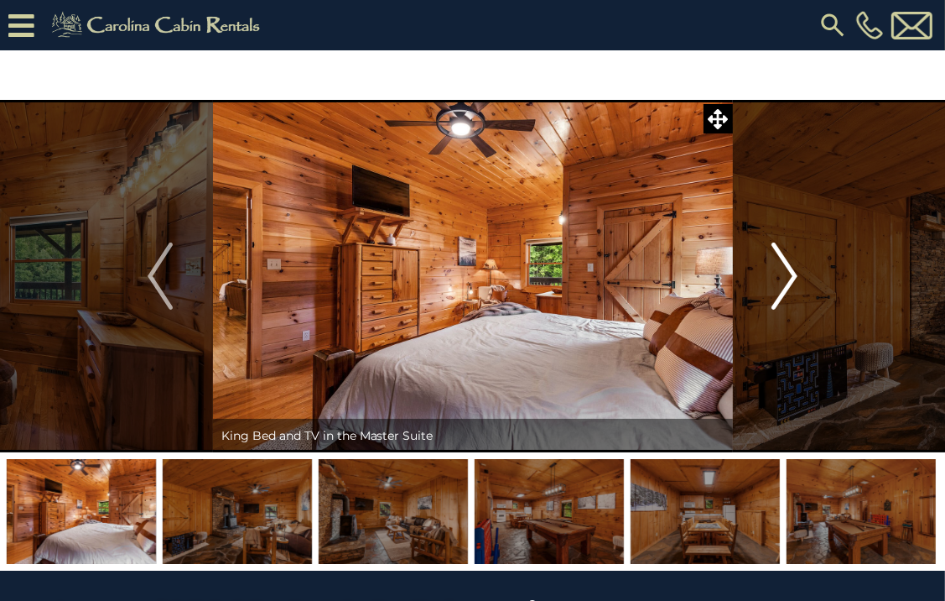
click at [789, 273] on img "Next" at bounding box center [785, 275] width 25 height 67
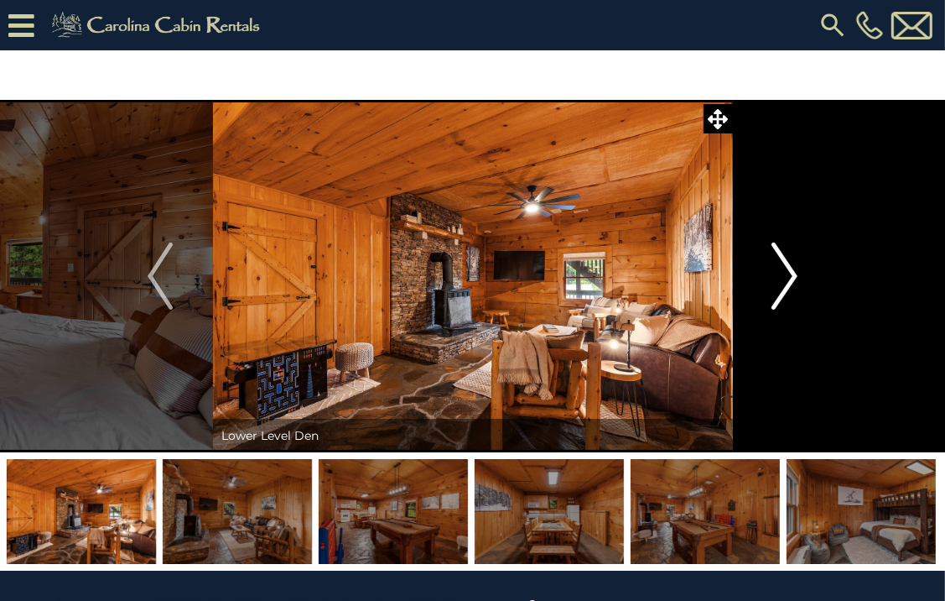
click at [789, 273] on img "Next" at bounding box center [785, 275] width 25 height 67
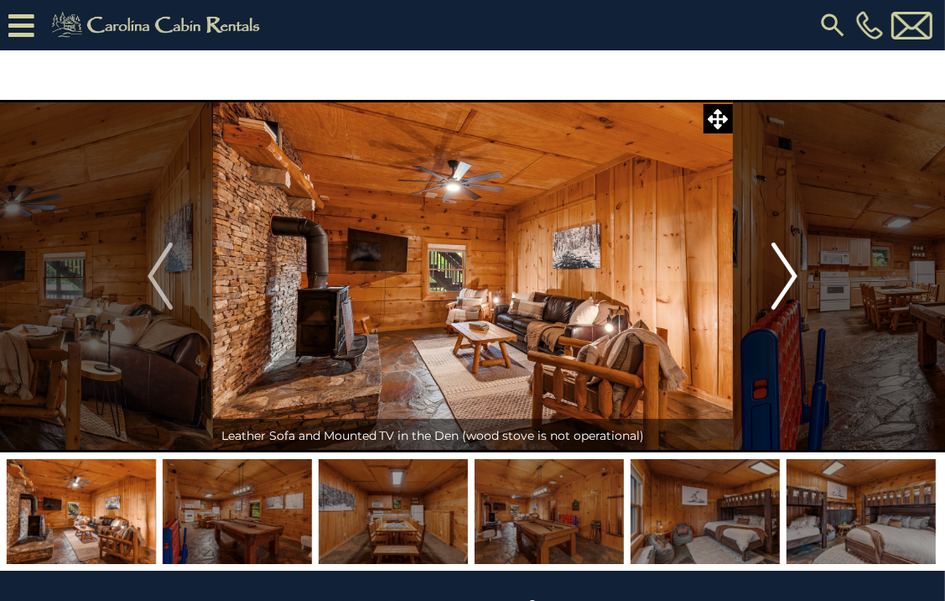
click at [789, 273] on img "Next" at bounding box center [785, 275] width 25 height 67
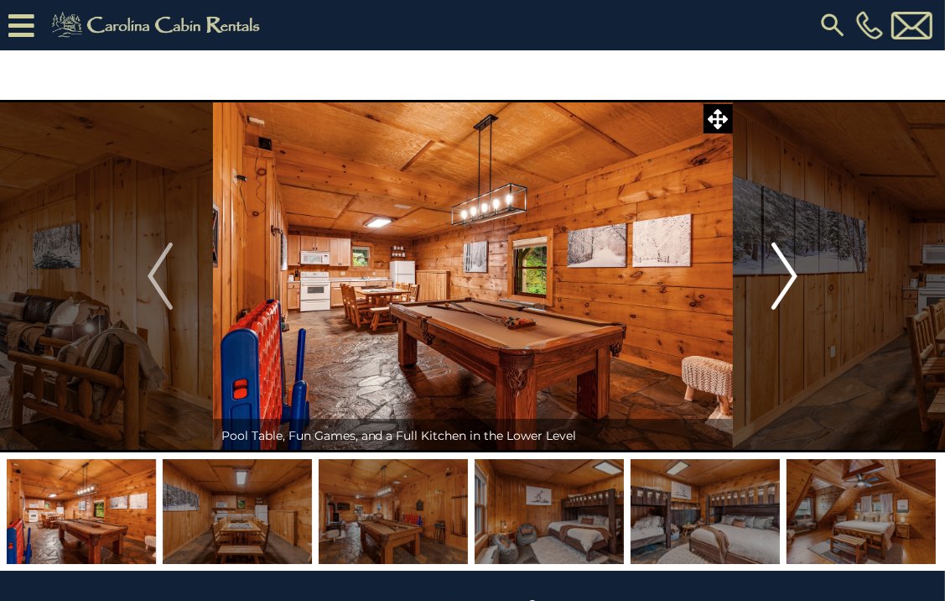
click at [789, 273] on img "Next" at bounding box center [785, 275] width 25 height 67
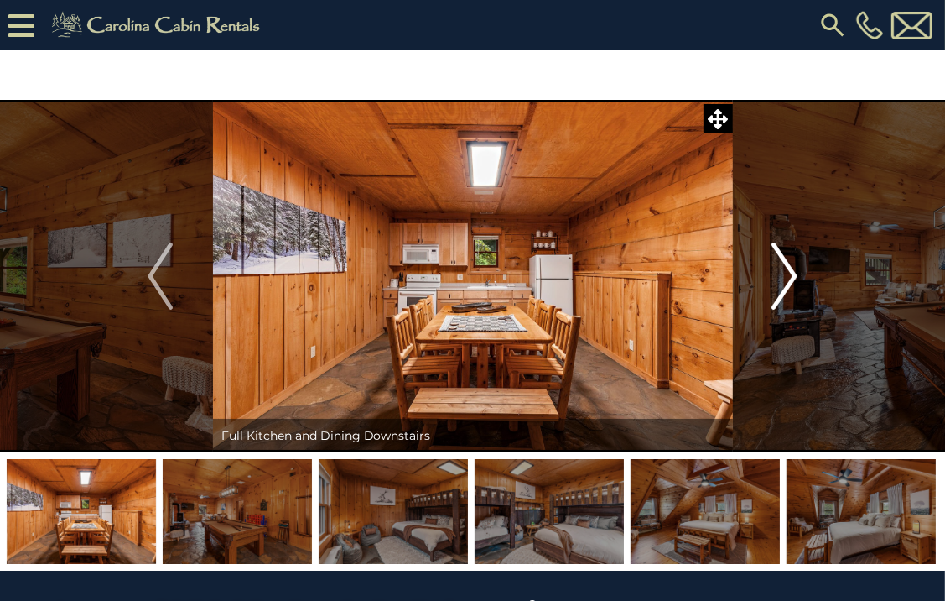
click at [789, 273] on img "Next" at bounding box center [785, 275] width 25 height 67
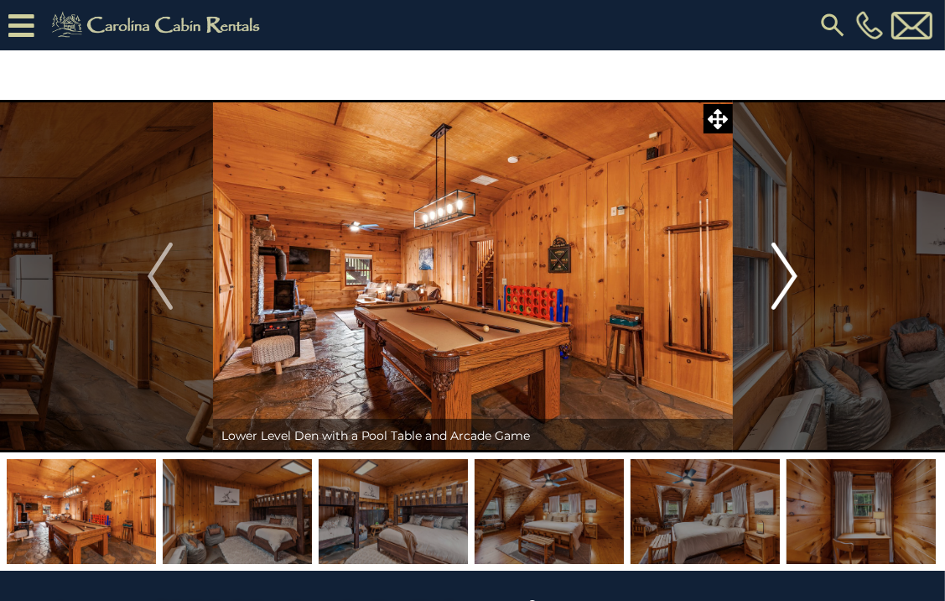
click at [789, 273] on img "Next" at bounding box center [785, 275] width 25 height 67
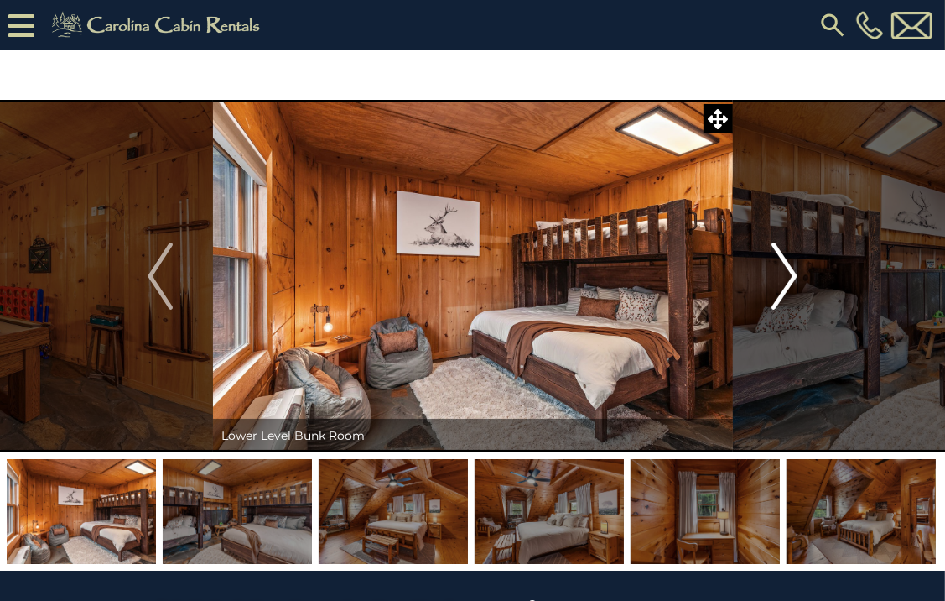
click at [789, 273] on img "Next" at bounding box center [785, 275] width 25 height 67
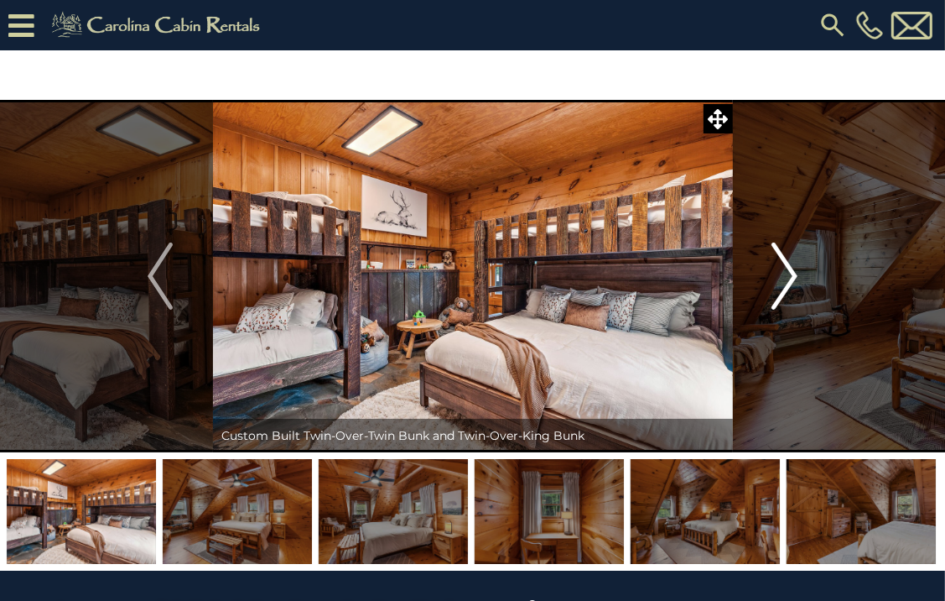
click at [789, 273] on img "Next" at bounding box center [785, 275] width 25 height 67
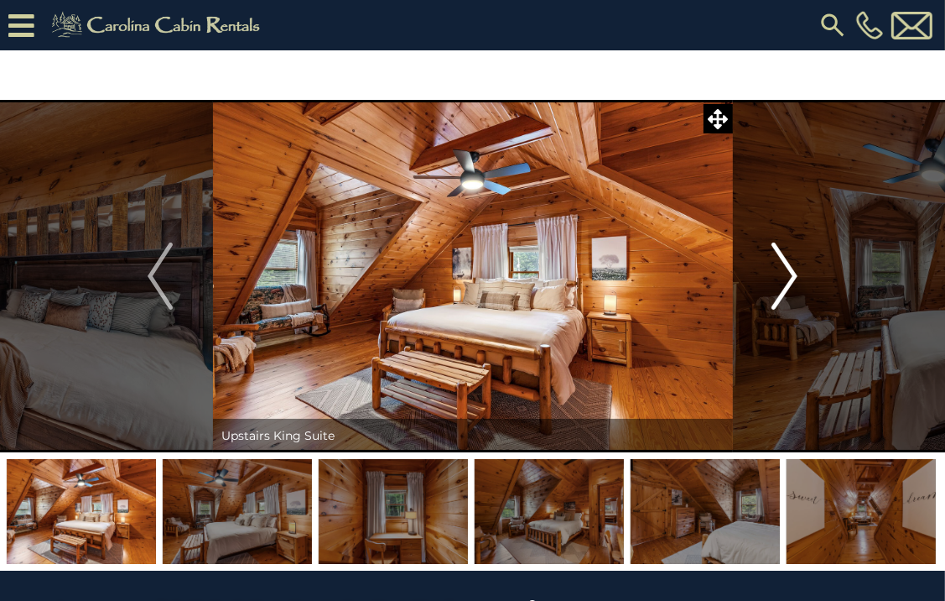
click at [789, 273] on img "Next" at bounding box center [785, 275] width 25 height 67
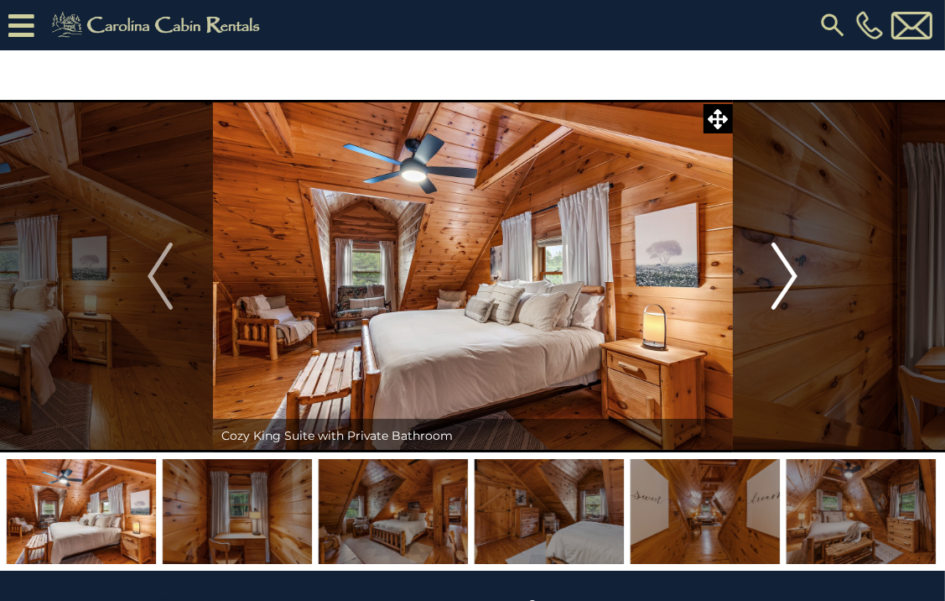
click at [789, 273] on img "Next" at bounding box center [785, 275] width 25 height 67
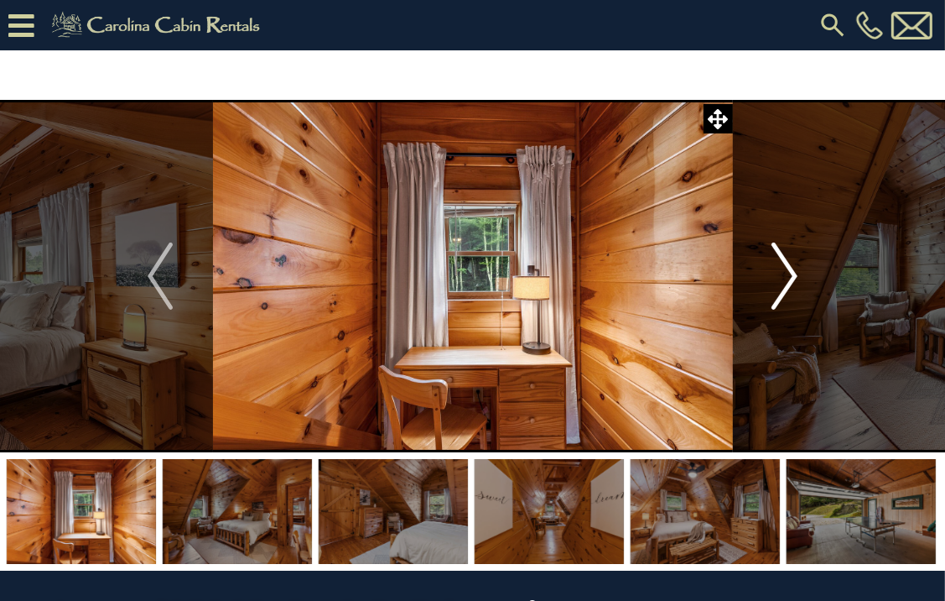
click at [789, 273] on img "Next" at bounding box center [785, 275] width 25 height 67
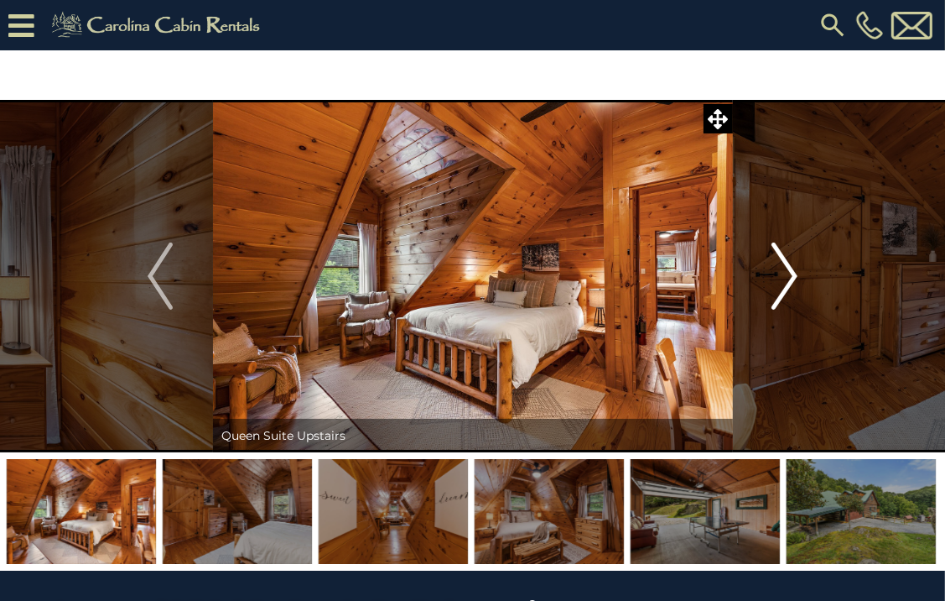
click at [789, 273] on img "Next" at bounding box center [785, 275] width 25 height 67
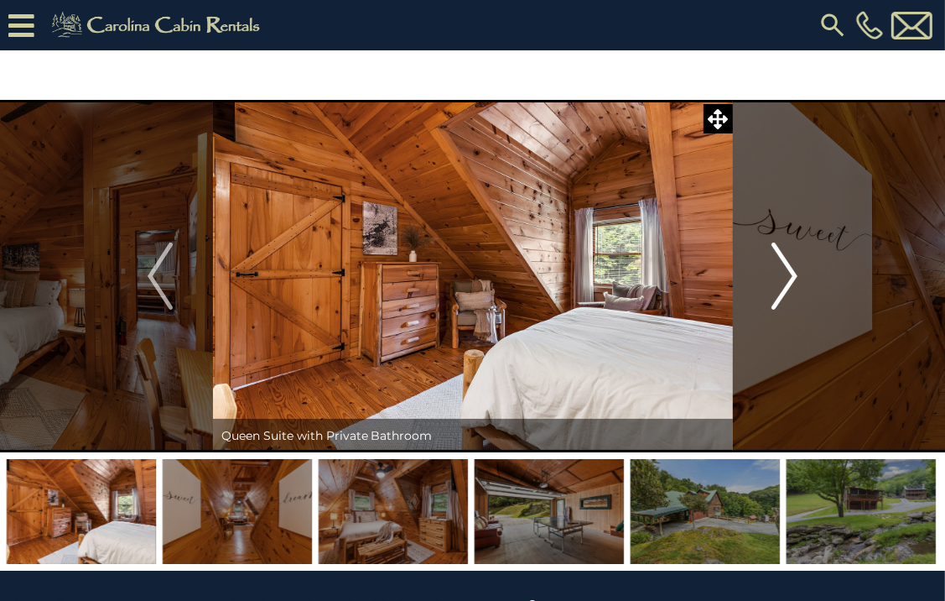
click at [789, 273] on img "Next" at bounding box center [785, 275] width 25 height 67
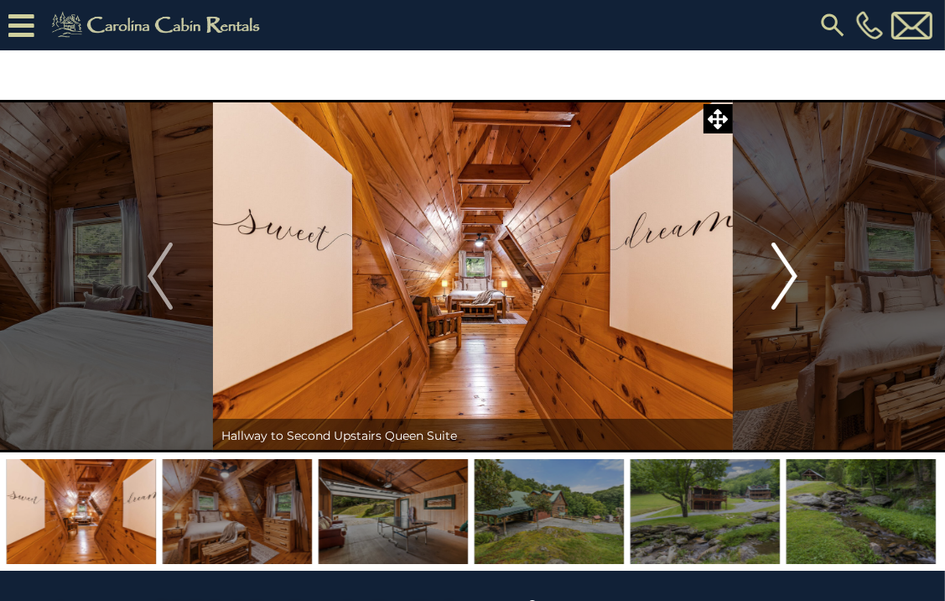
click at [789, 273] on img "Next" at bounding box center [785, 275] width 25 height 67
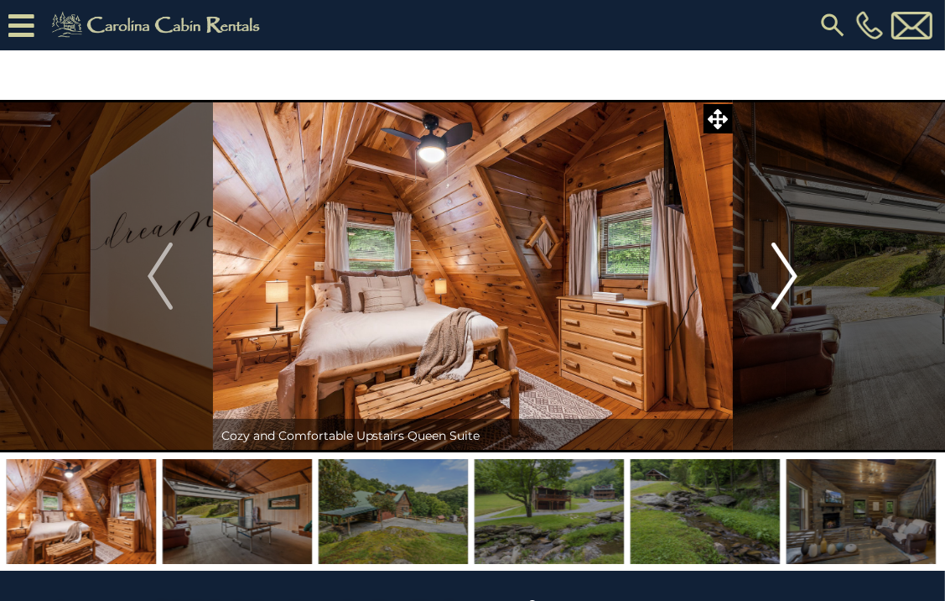
click at [789, 273] on img "Next" at bounding box center [785, 275] width 25 height 67
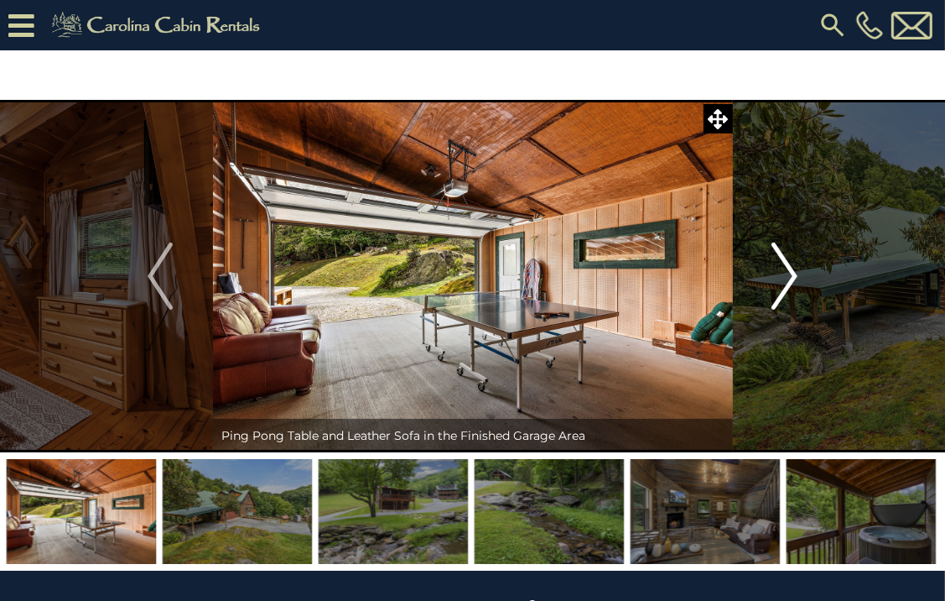
click at [789, 273] on img "Next" at bounding box center [785, 275] width 25 height 67
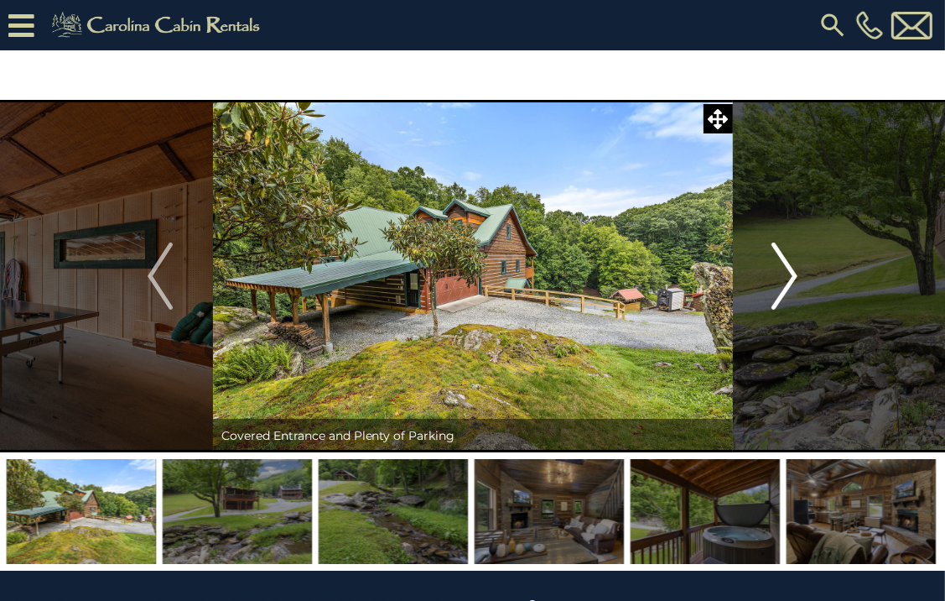
click at [789, 273] on img "Next" at bounding box center [785, 275] width 25 height 67
